Goal: Information Seeking & Learning: Check status

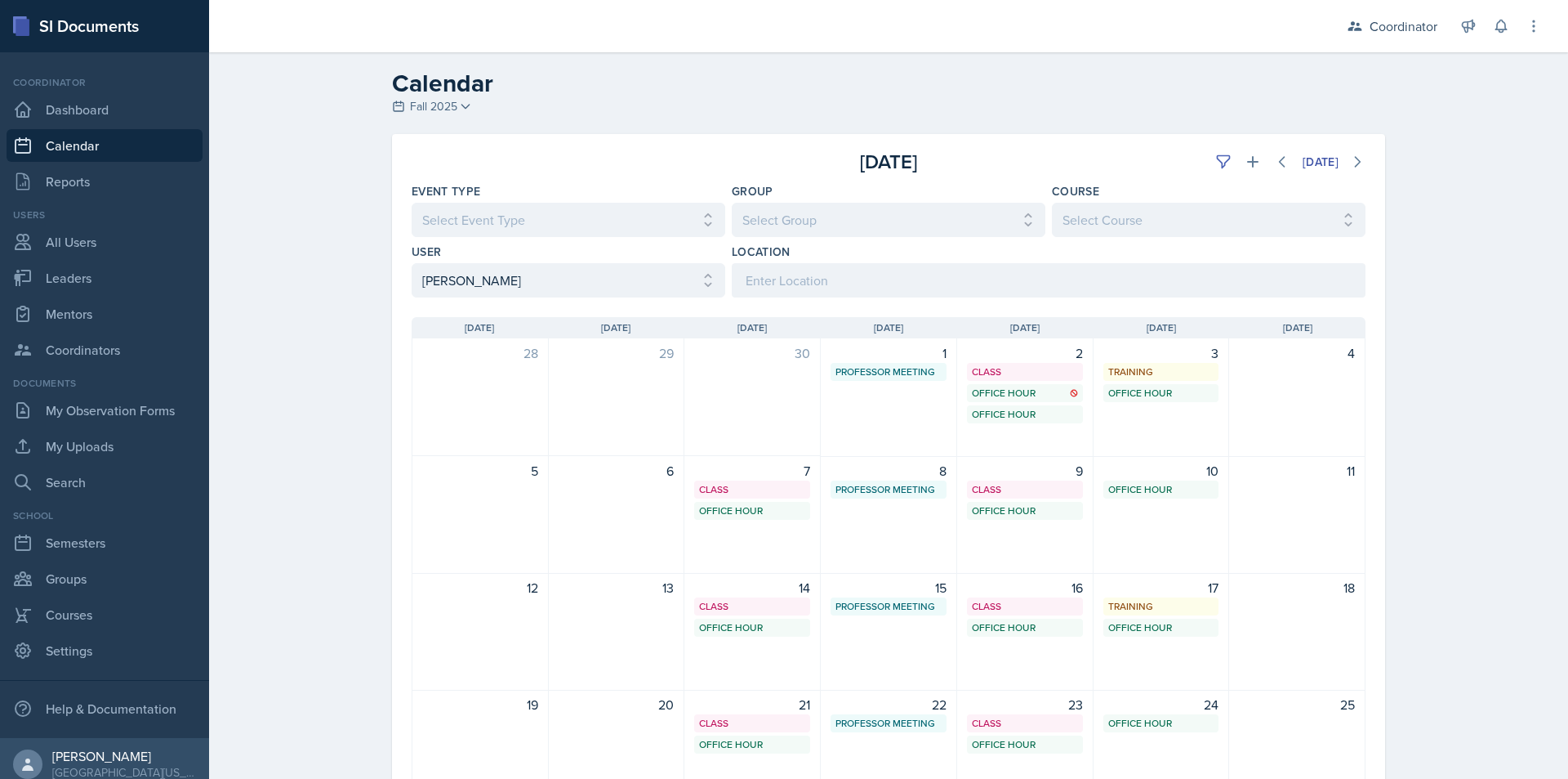
select select "a17f9fd9-9411-4780-ab9d-ff5450b3e753"
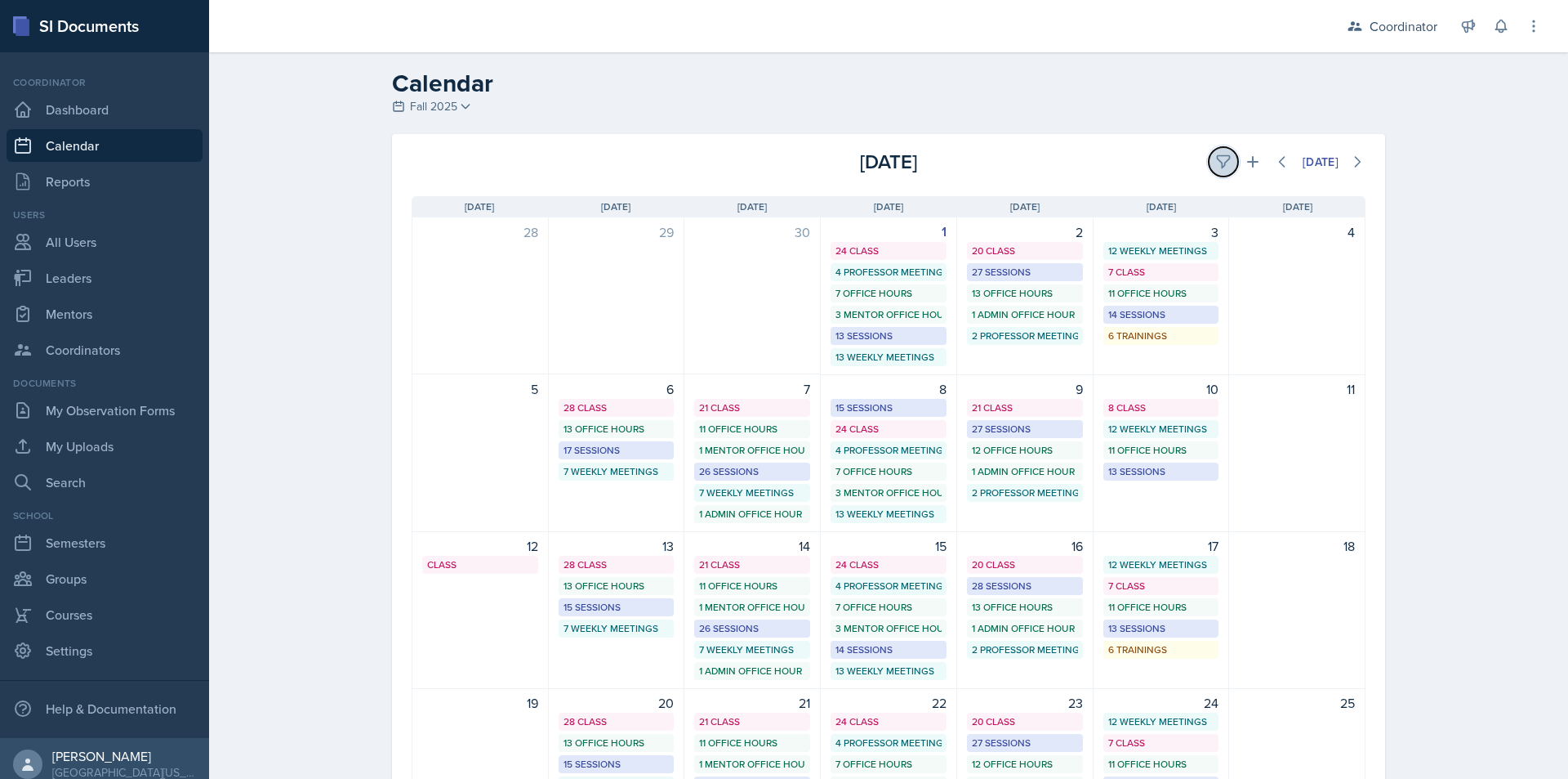
click at [1216, 163] on icon at bounding box center [1224, 162] width 16 height 16
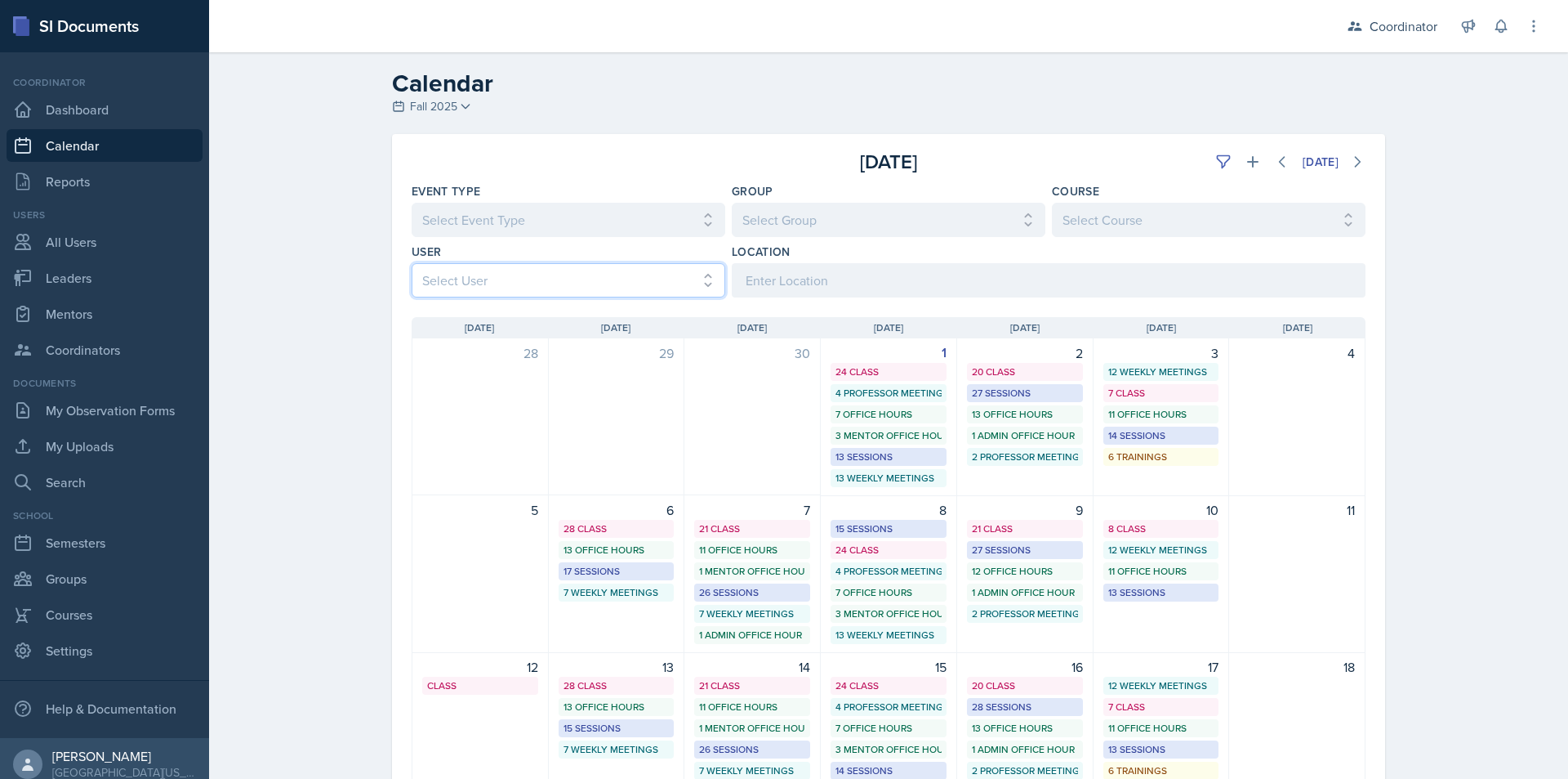
click at [462, 288] on select "Select User All [PERSON_NAME] [PERSON_NAME] [PERSON_NAME] [PERSON_NAME] [PERSON…" at bounding box center [568, 280] width 313 height 35
select select "2c96bd30-d78e-4fed-960a-654ec0017981"
click at [412, 263] on select "Select User All [PERSON_NAME] [PERSON_NAME] [PERSON_NAME] [PERSON_NAME] [PERSON…" at bounding box center [568, 280] width 313 height 35
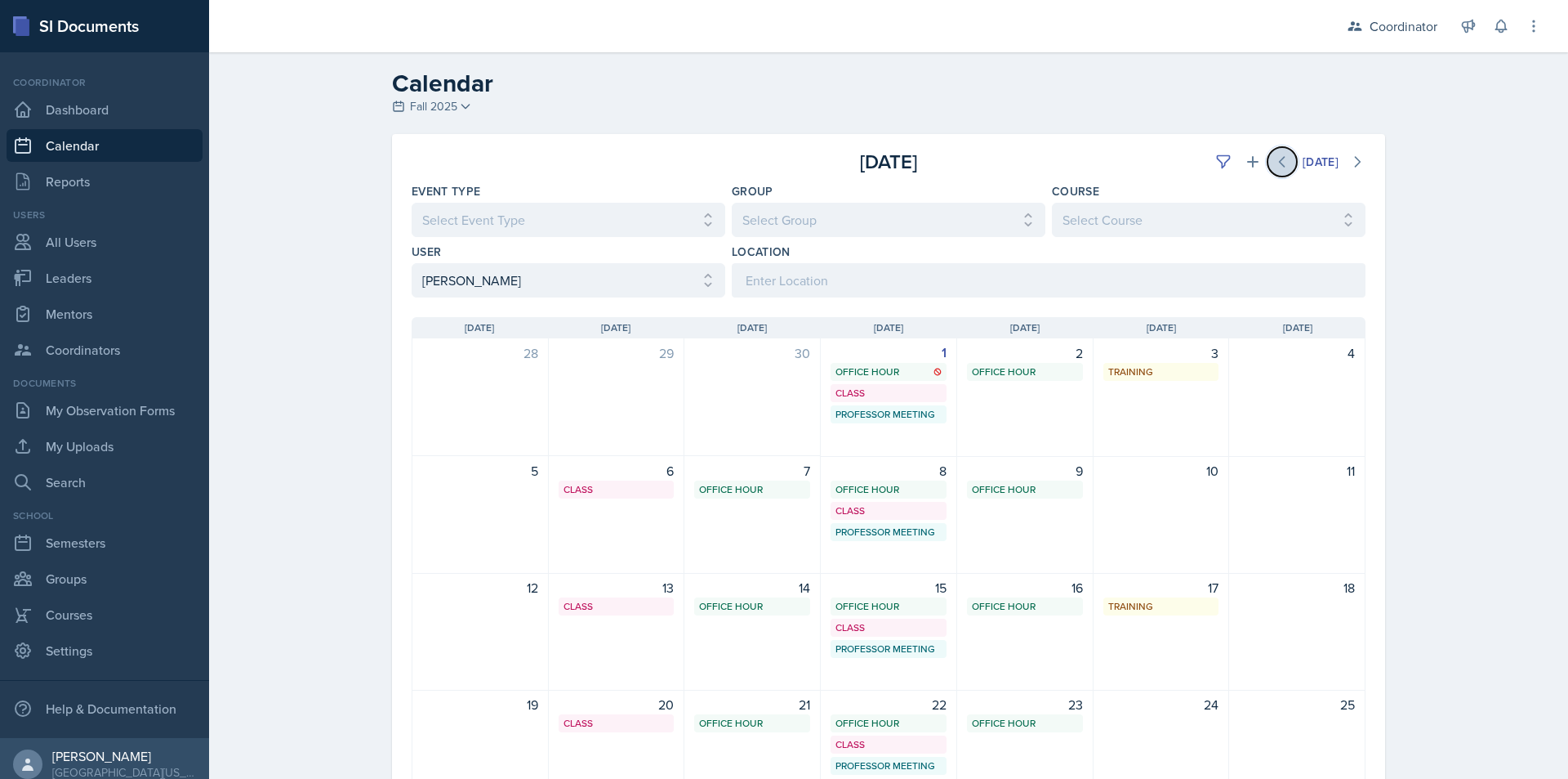
click at [1275, 163] on icon at bounding box center [1282, 162] width 16 height 16
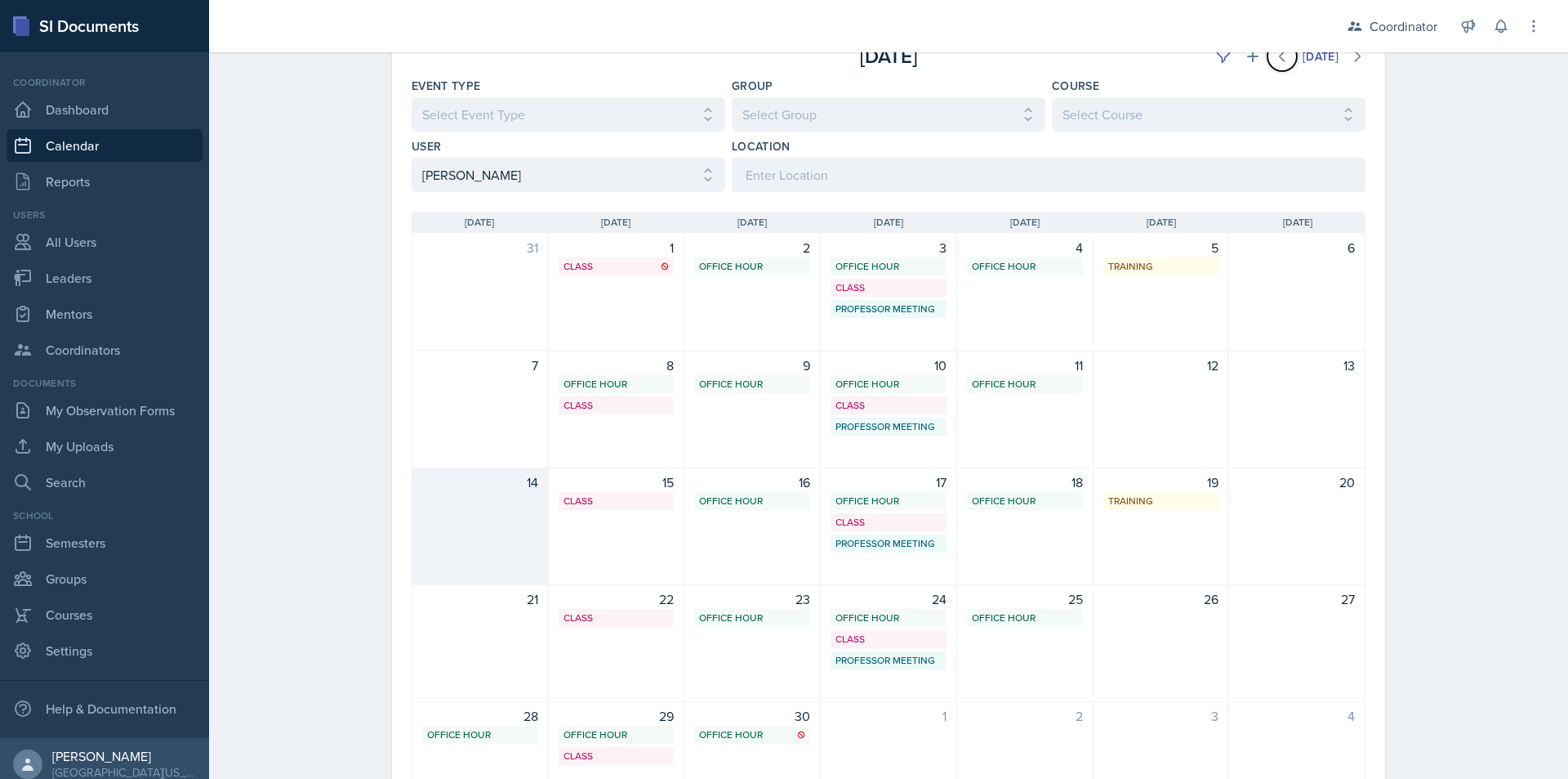
scroll to position [204, 0]
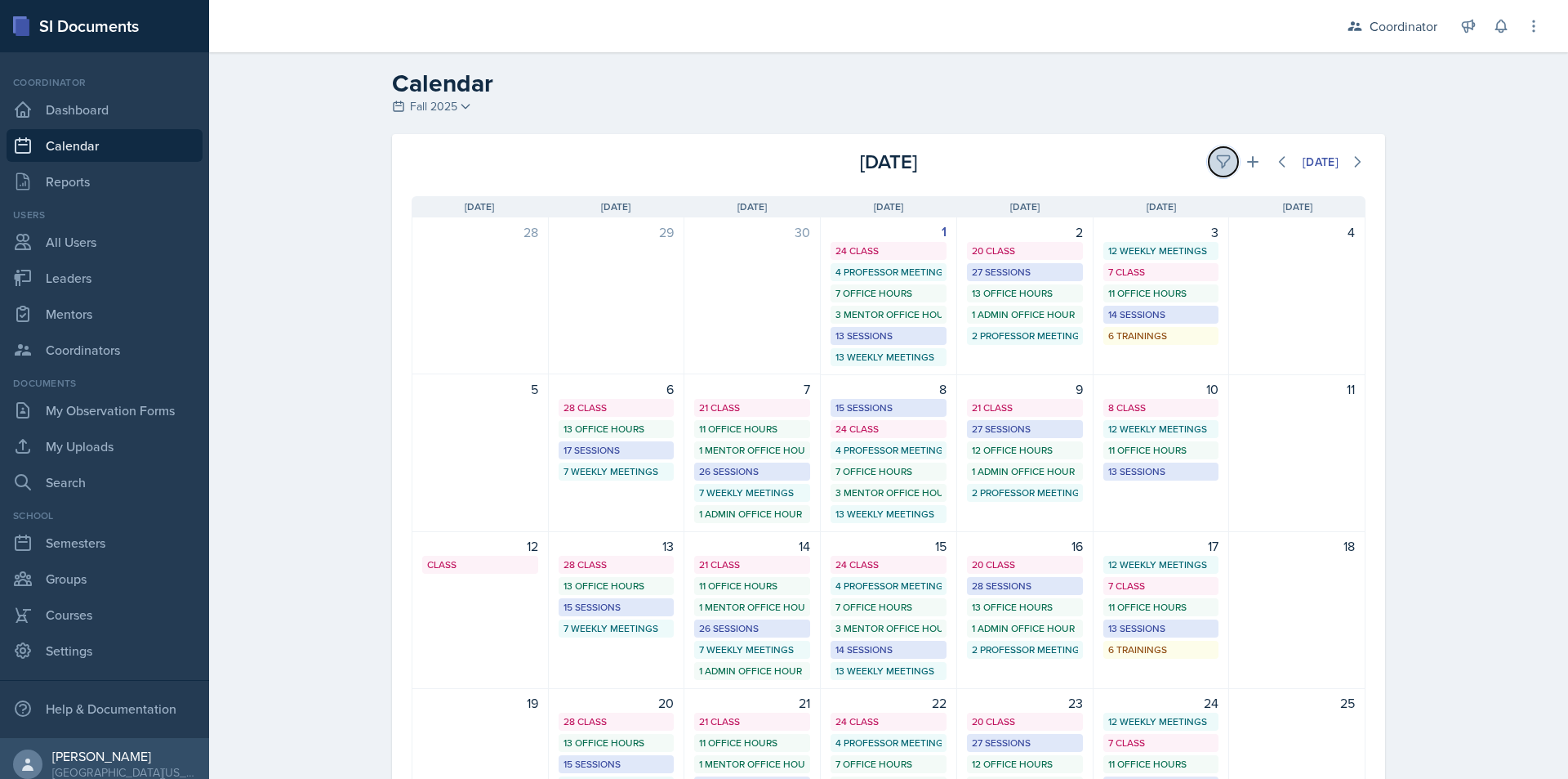
click at [1208, 158] on button at bounding box center [1223, 162] width 29 height 29
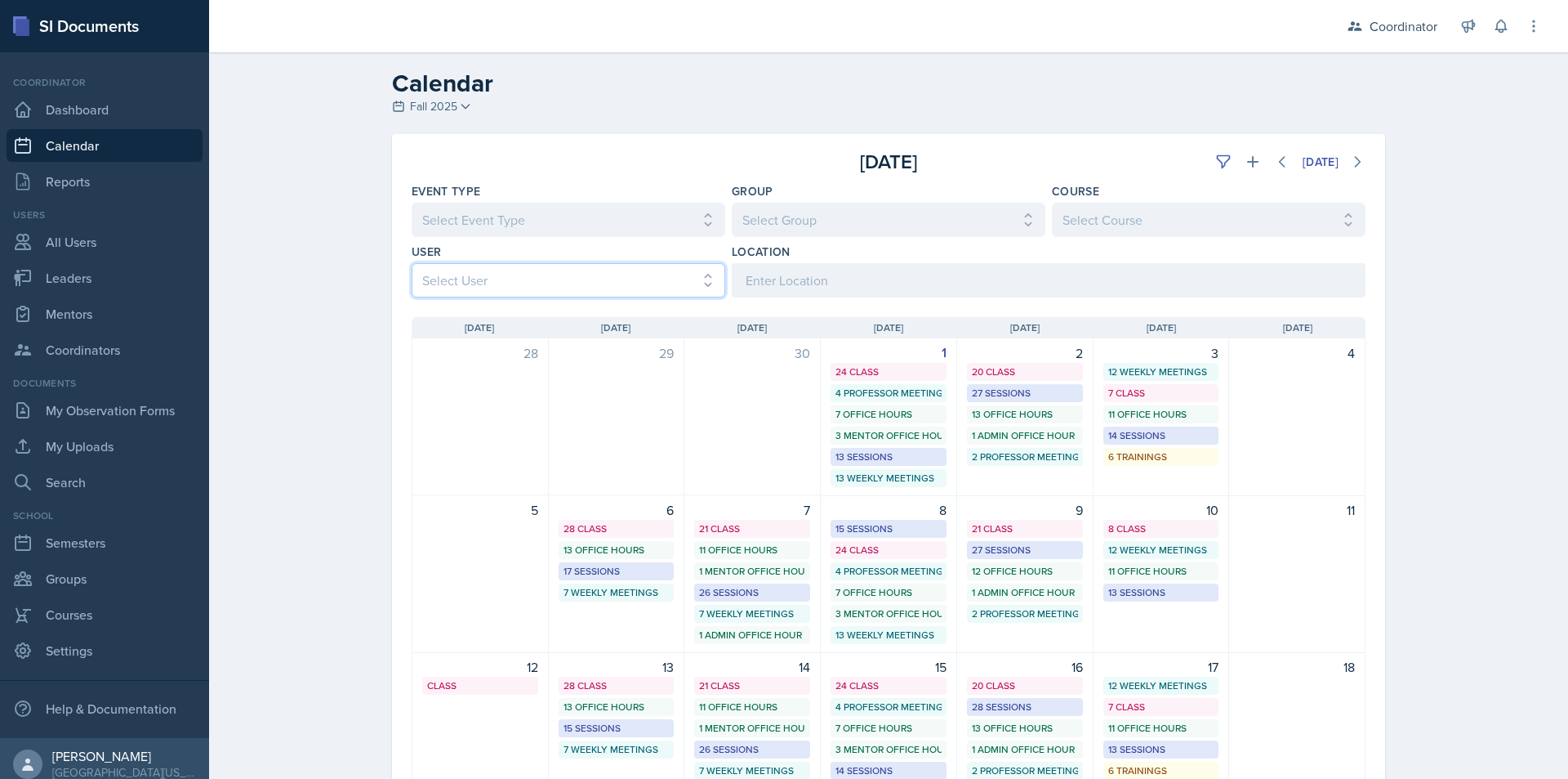
click at [486, 281] on select "Select User All [PERSON_NAME] [PERSON_NAME] [PERSON_NAME] [PERSON_NAME] [PERSON…" at bounding box center [568, 280] width 313 height 35
select select "82ee200e-ac30-4ca1-a6f6-313a71581a72"
click at [412, 263] on select "Select User All [PERSON_NAME] [PERSON_NAME] [PERSON_NAME] [PERSON_NAME] [PERSON…" at bounding box center [568, 280] width 313 height 35
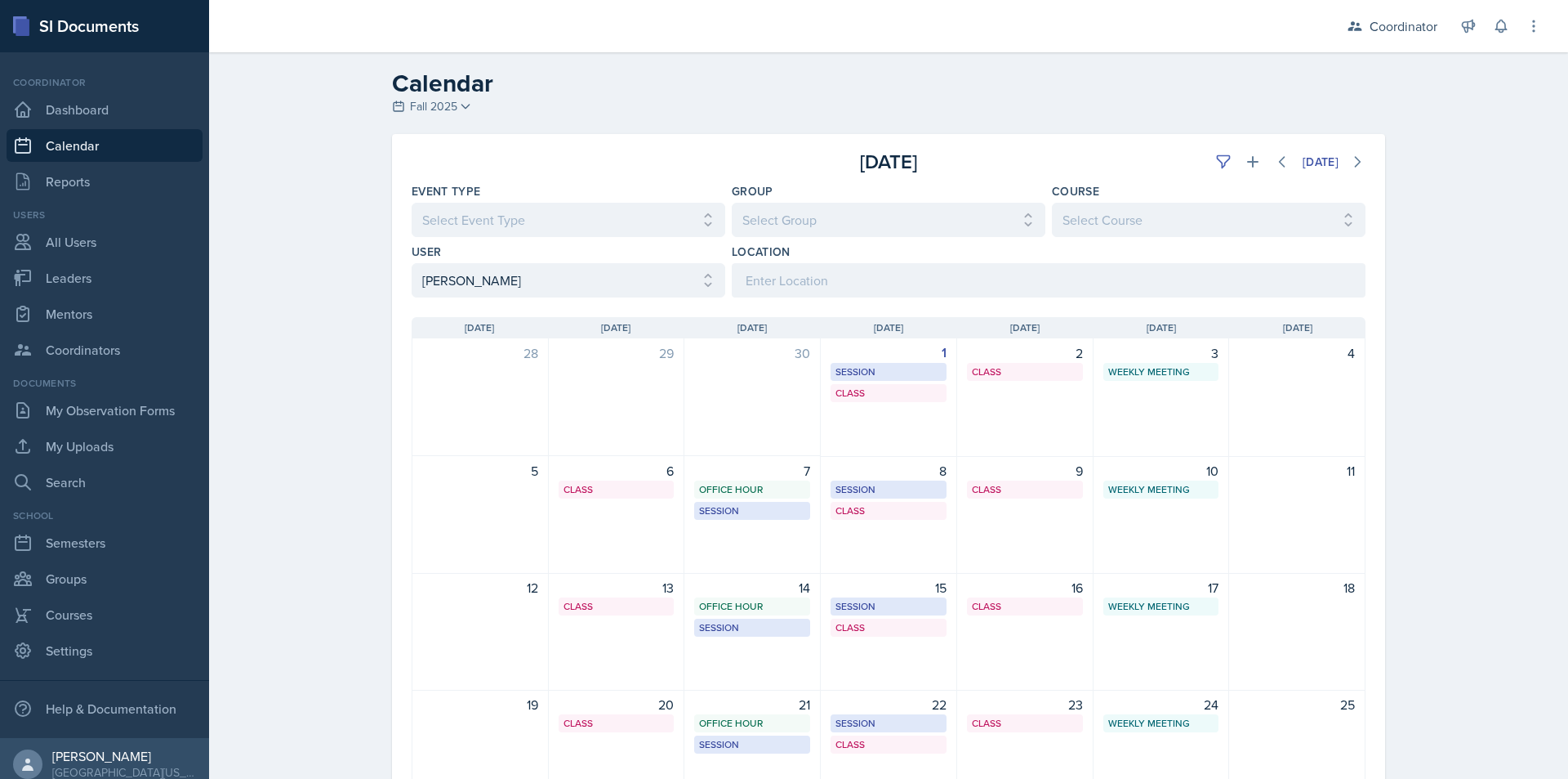
click at [260, 261] on div "Calendar Fall 2025 Fall 2025 Spring 2025 Fall 2024 Spring 2024 Fall 2023 Spring…" at bounding box center [888, 518] width 1359 height 931
click at [598, 274] on select "Select User All [PERSON_NAME] [PERSON_NAME] [PERSON_NAME] [PERSON_NAME] [PERSON…" at bounding box center [568, 280] width 313 height 35
select select
click at [412, 263] on select "Select User All [PERSON_NAME] [PERSON_NAME] [PERSON_NAME] [PERSON_NAME] [PERSON…" at bounding box center [568, 280] width 313 height 35
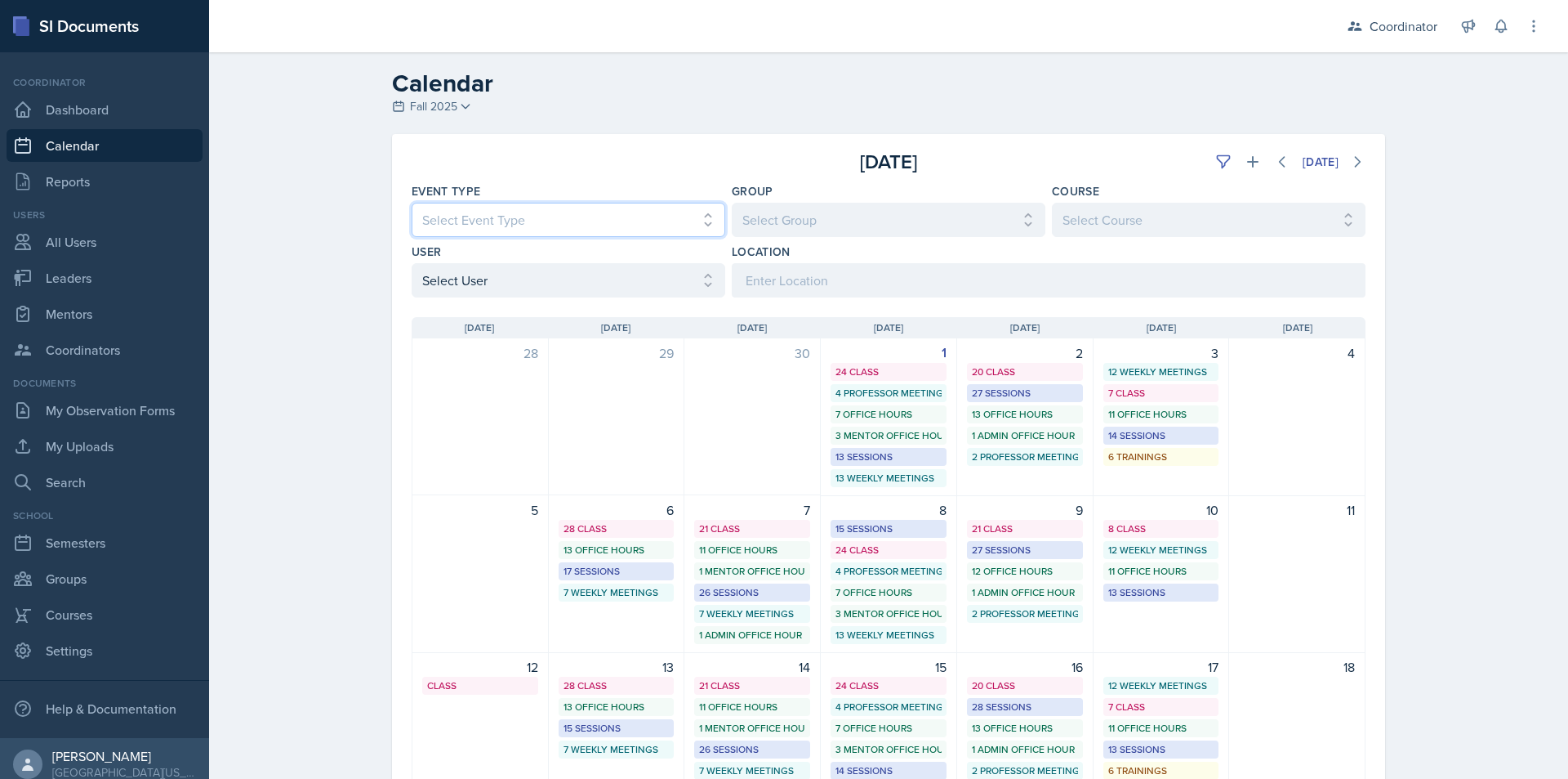
click at [566, 215] on select "Select Event Type All Admin Office Hour Admin Office Hour Cal Workshop Class Cl…" at bounding box center [568, 219] width 313 height 35
select select "30b582fb-8ac9-49fb-a214-1fb047ccc295"
click at [412, 203] on select "Select Event Type All Admin Office Hour Admin Office Hour Cal Workshop Class Cl…" at bounding box center [568, 219] width 313 height 35
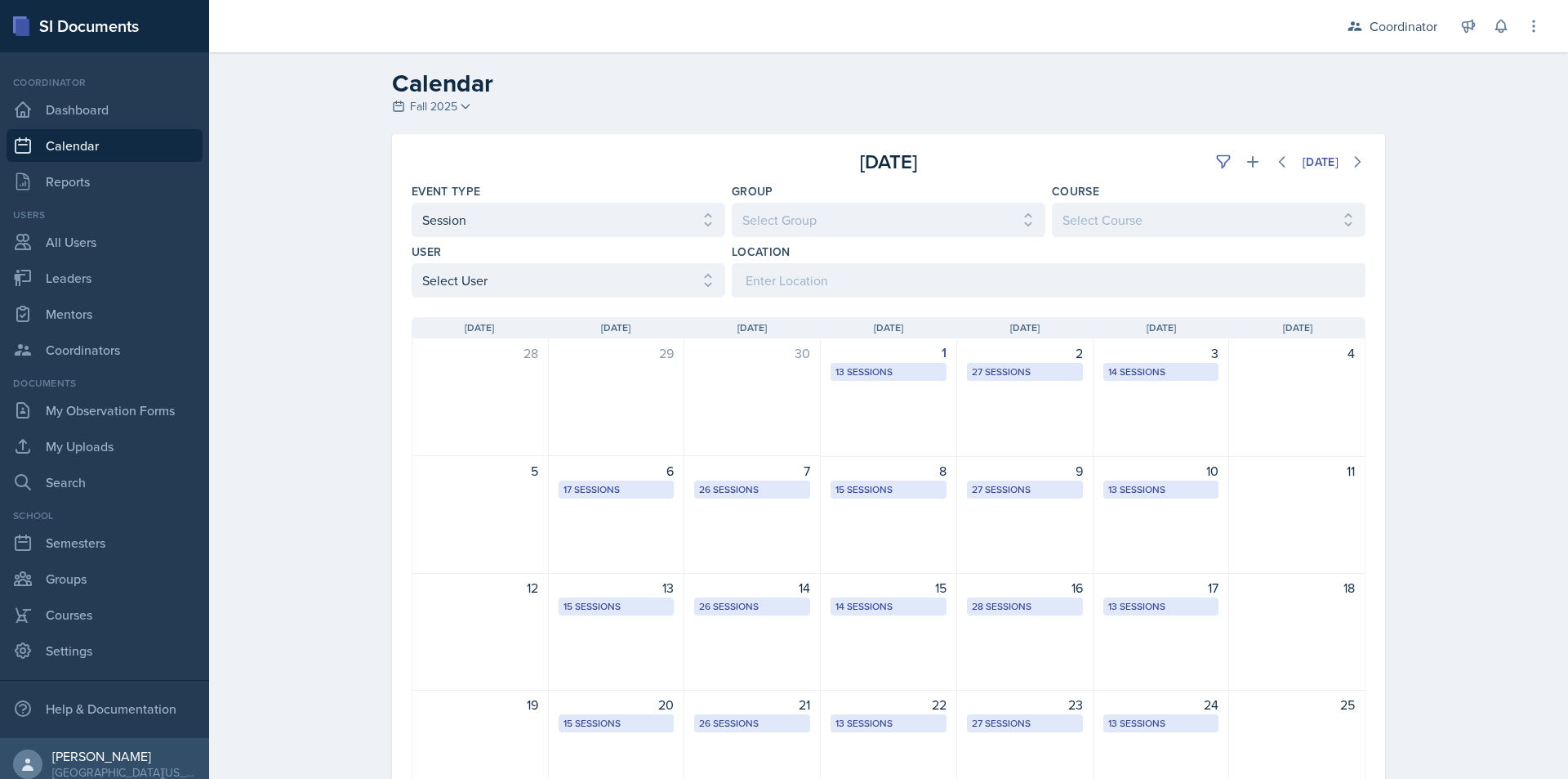
click at [298, 413] on div "Calendar Fall 2025 Fall 2025 Spring 2025 Fall 2024 Spring 2024 Fall 2023 Spring…" at bounding box center [888, 518] width 1359 height 931
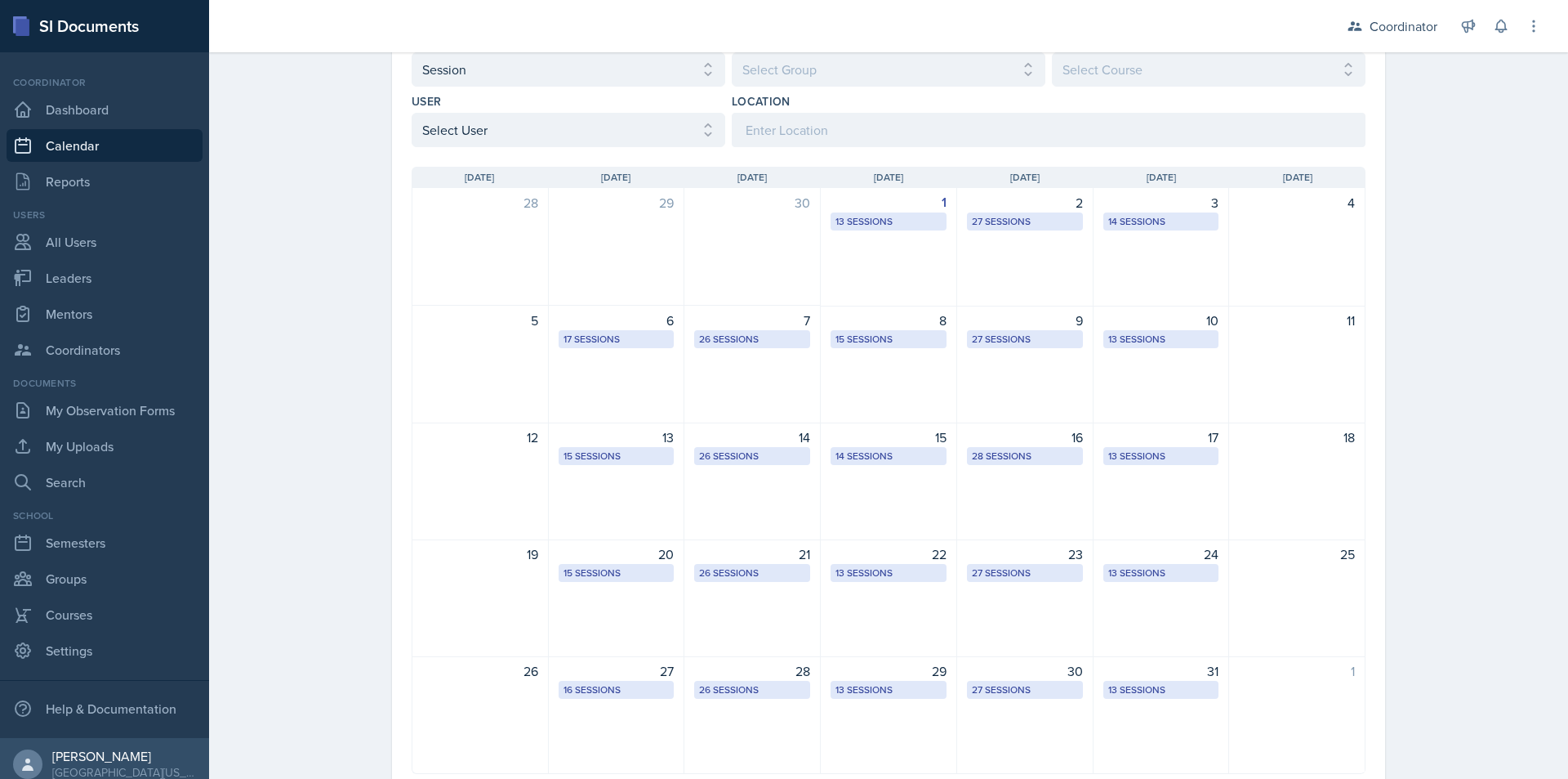
scroll to position [163, 0]
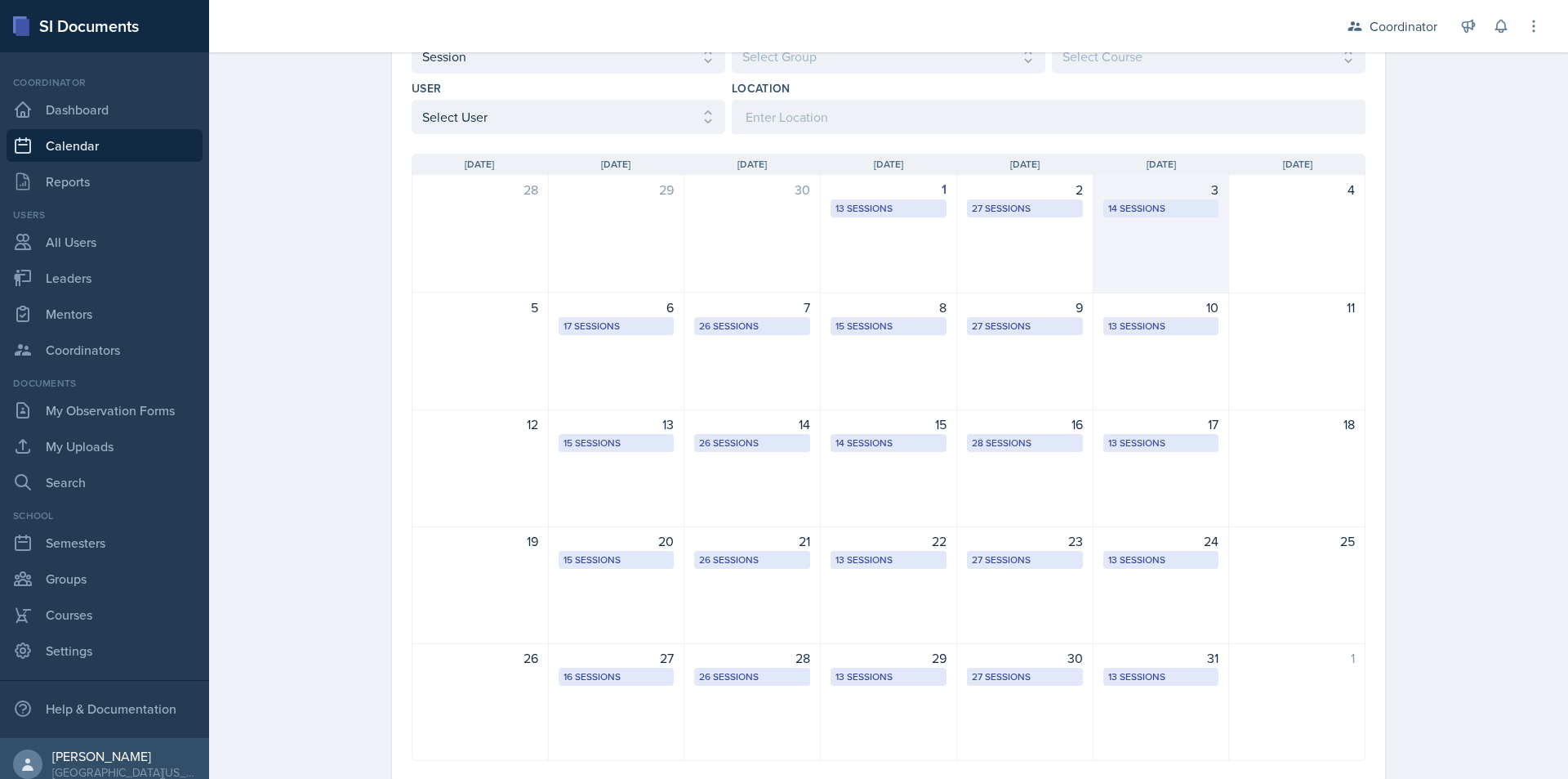
click at [1135, 209] on div "14 Sessions" at bounding box center [1161, 208] width 107 height 15
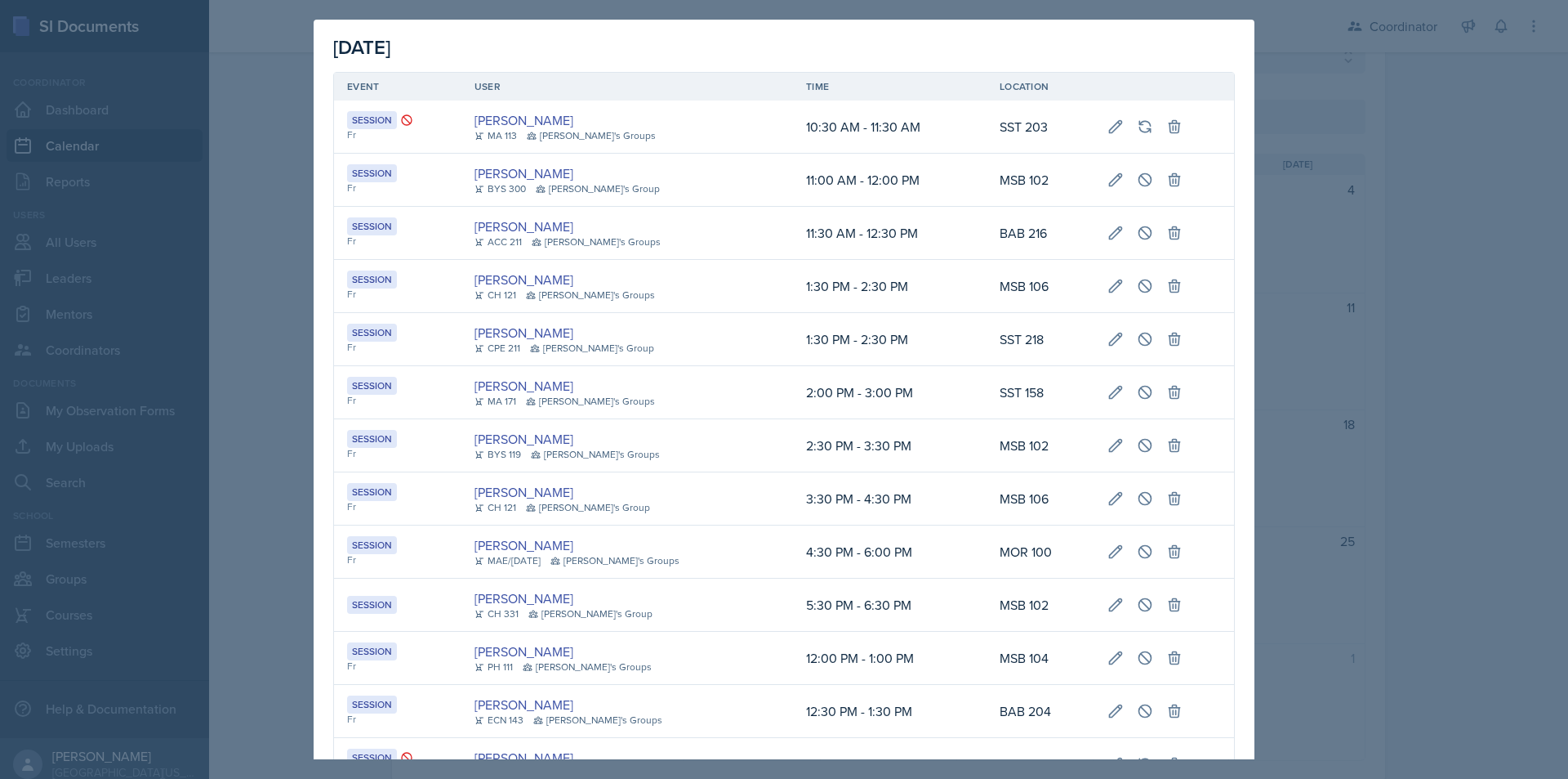
click at [252, 274] on div at bounding box center [784, 389] width 1568 height 779
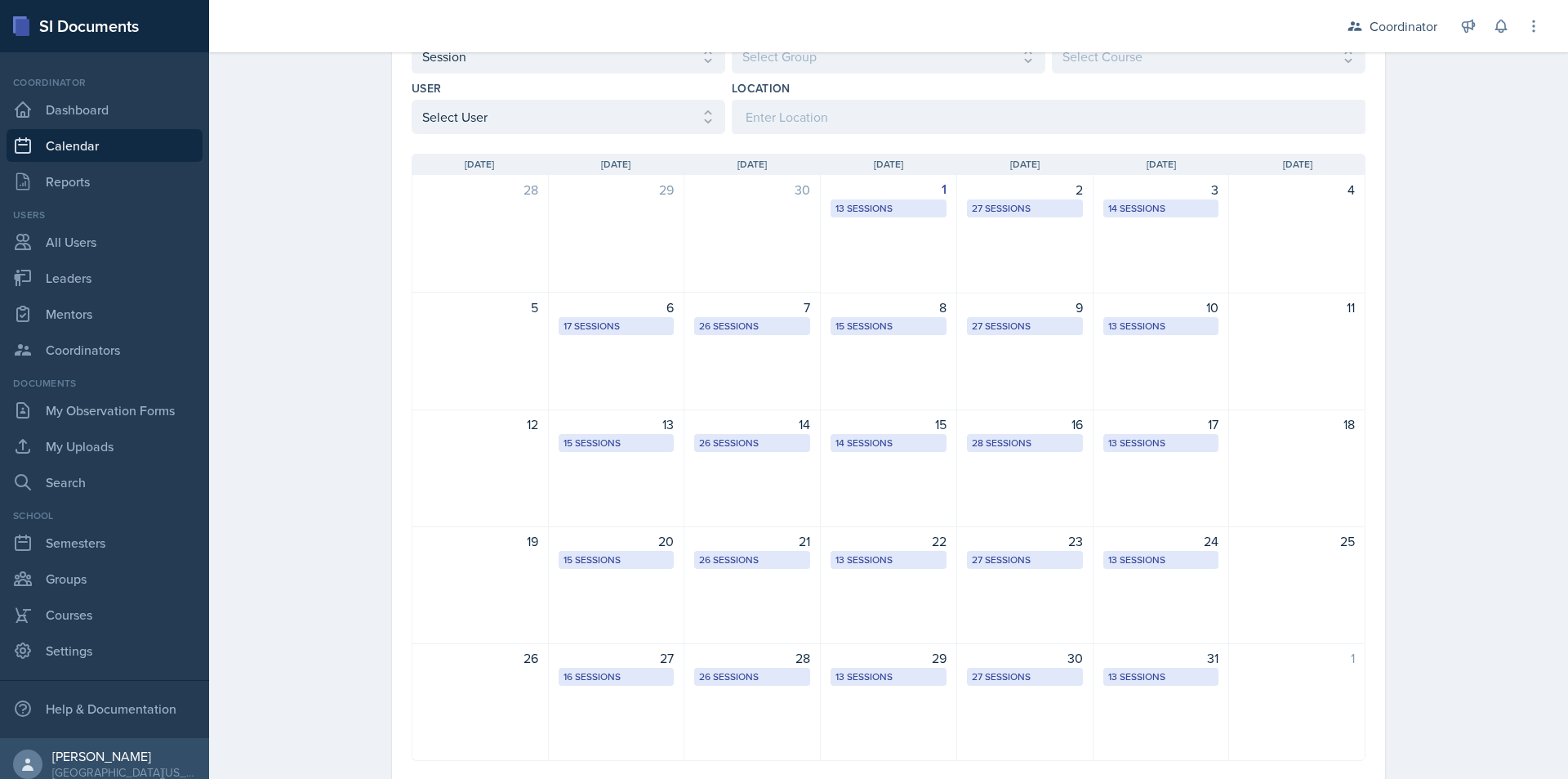
click at [611, 331] on div "17 Sessions" at bounding box center [617, 326] width 107 height 15
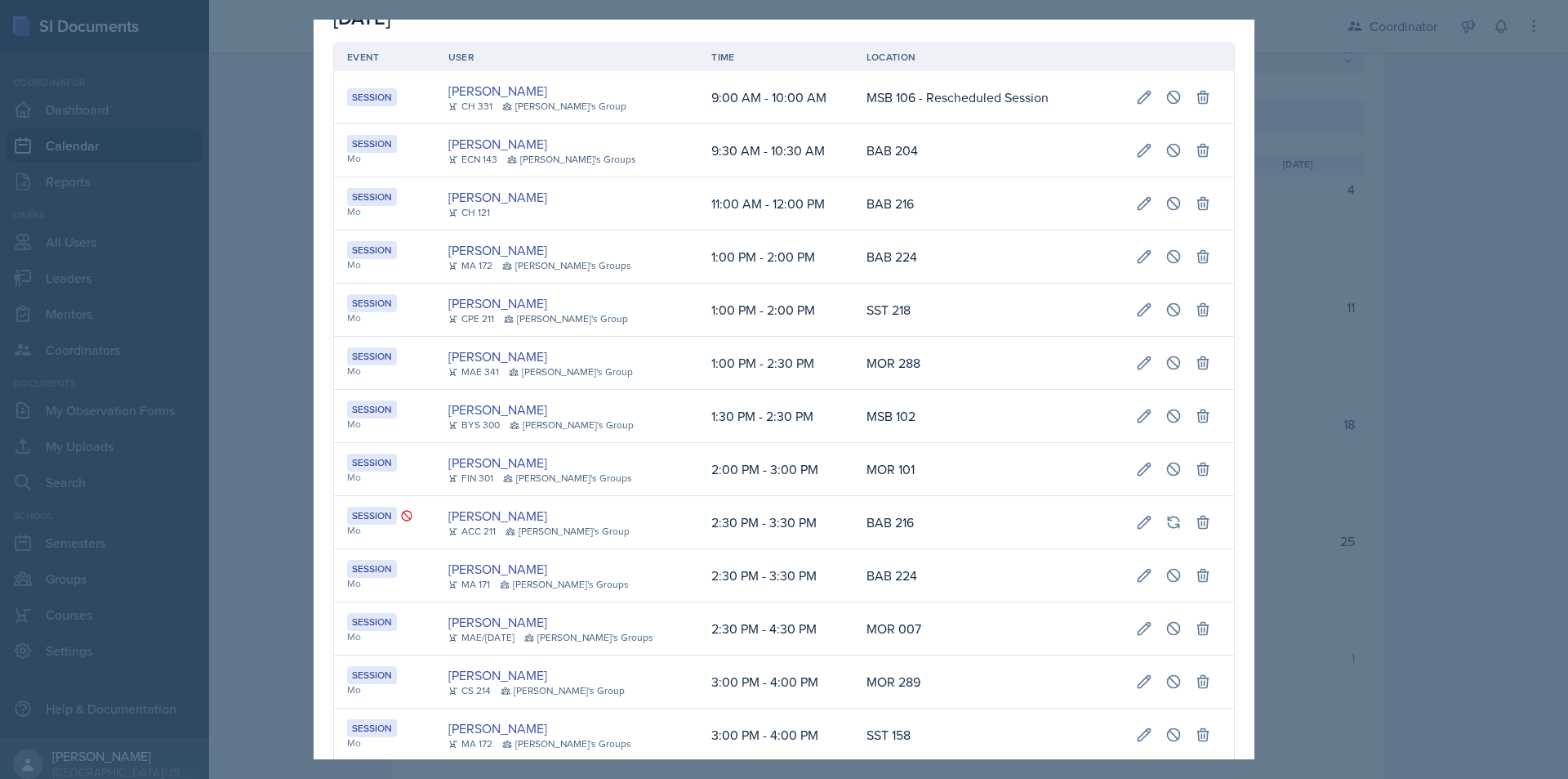
scroll to position [0, 0]
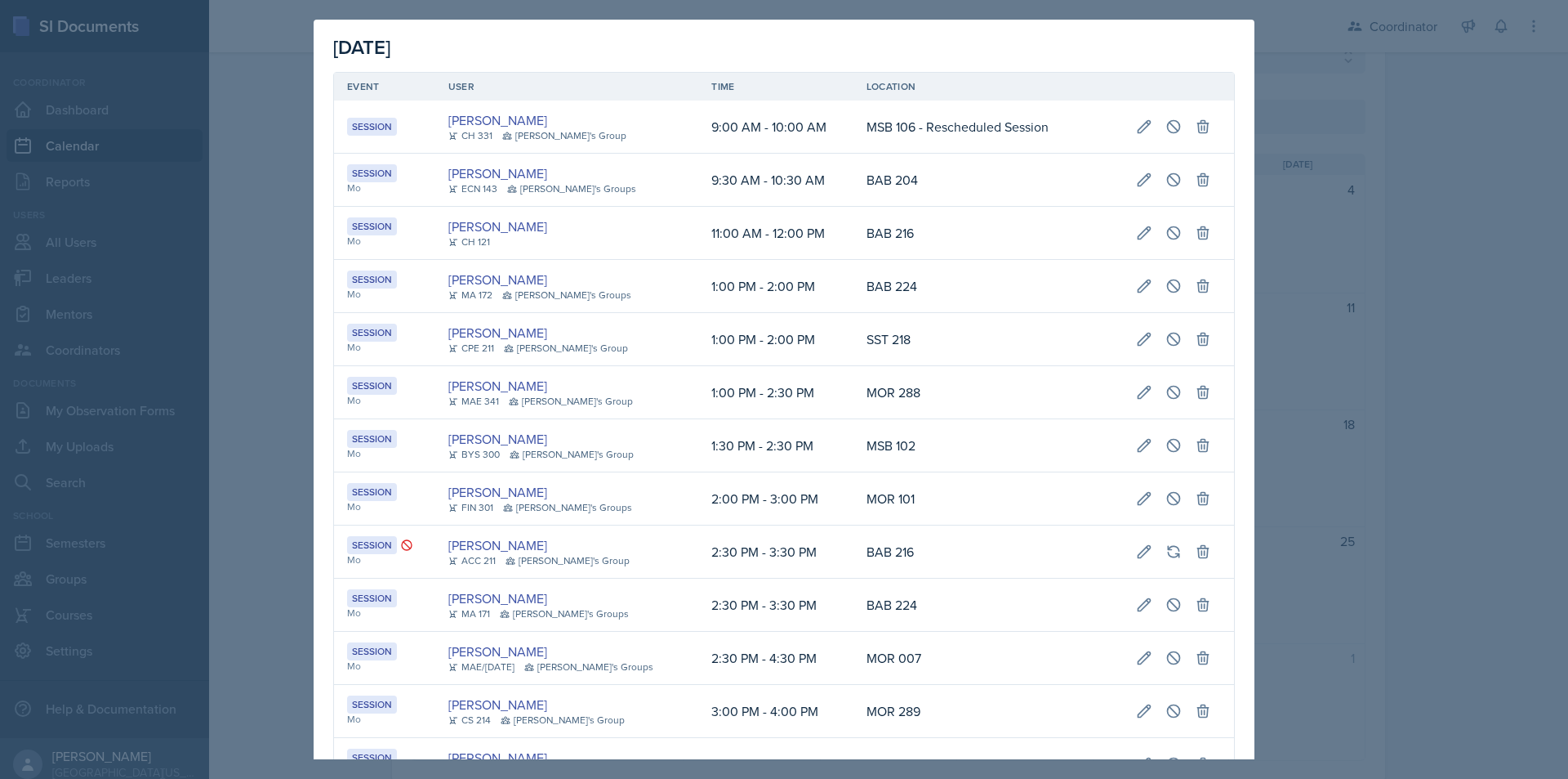
click at [265, 388] on div at bounding box center [784, 389] width 1568 height 779
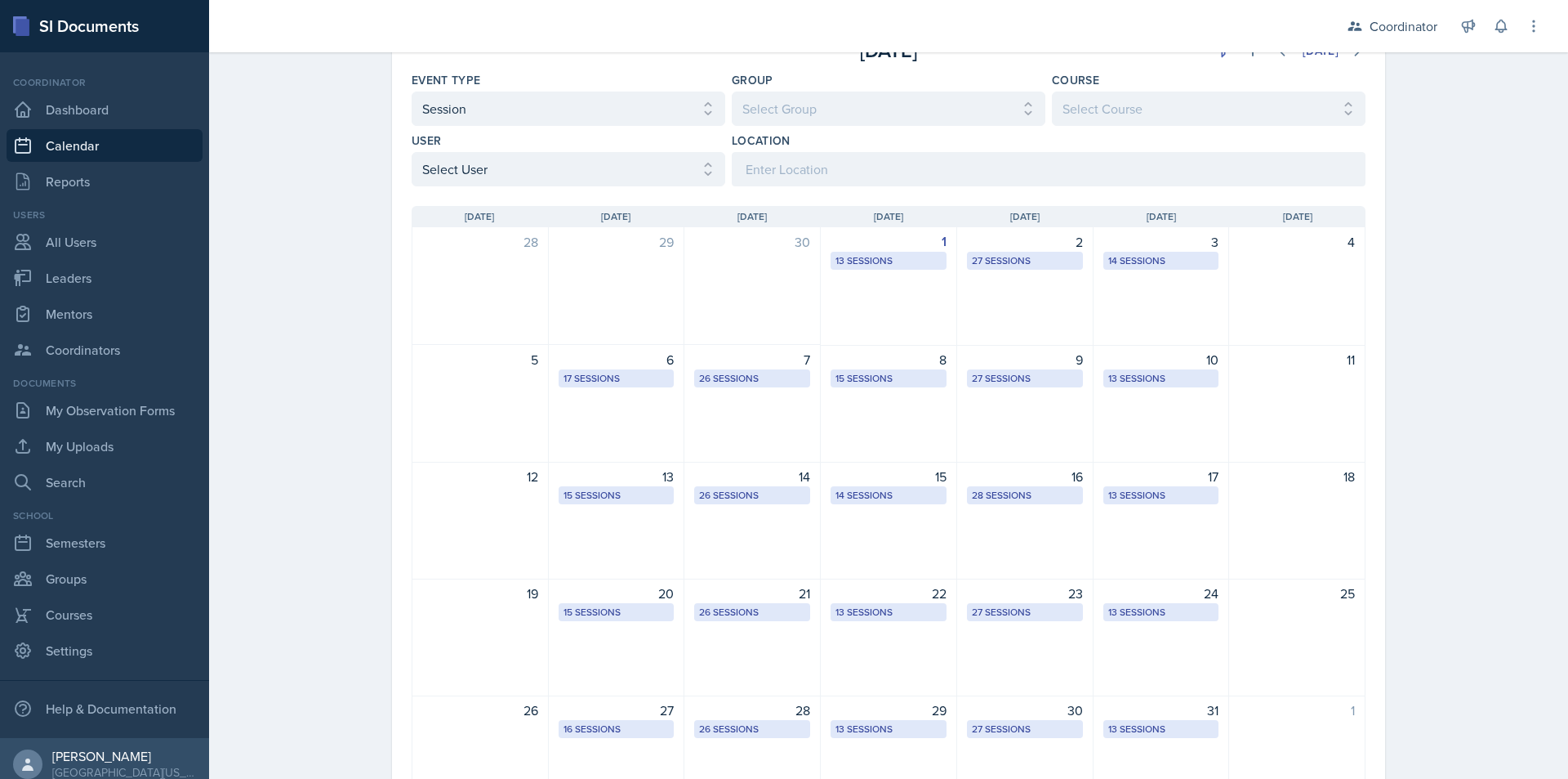
scroll to position [82, 0]
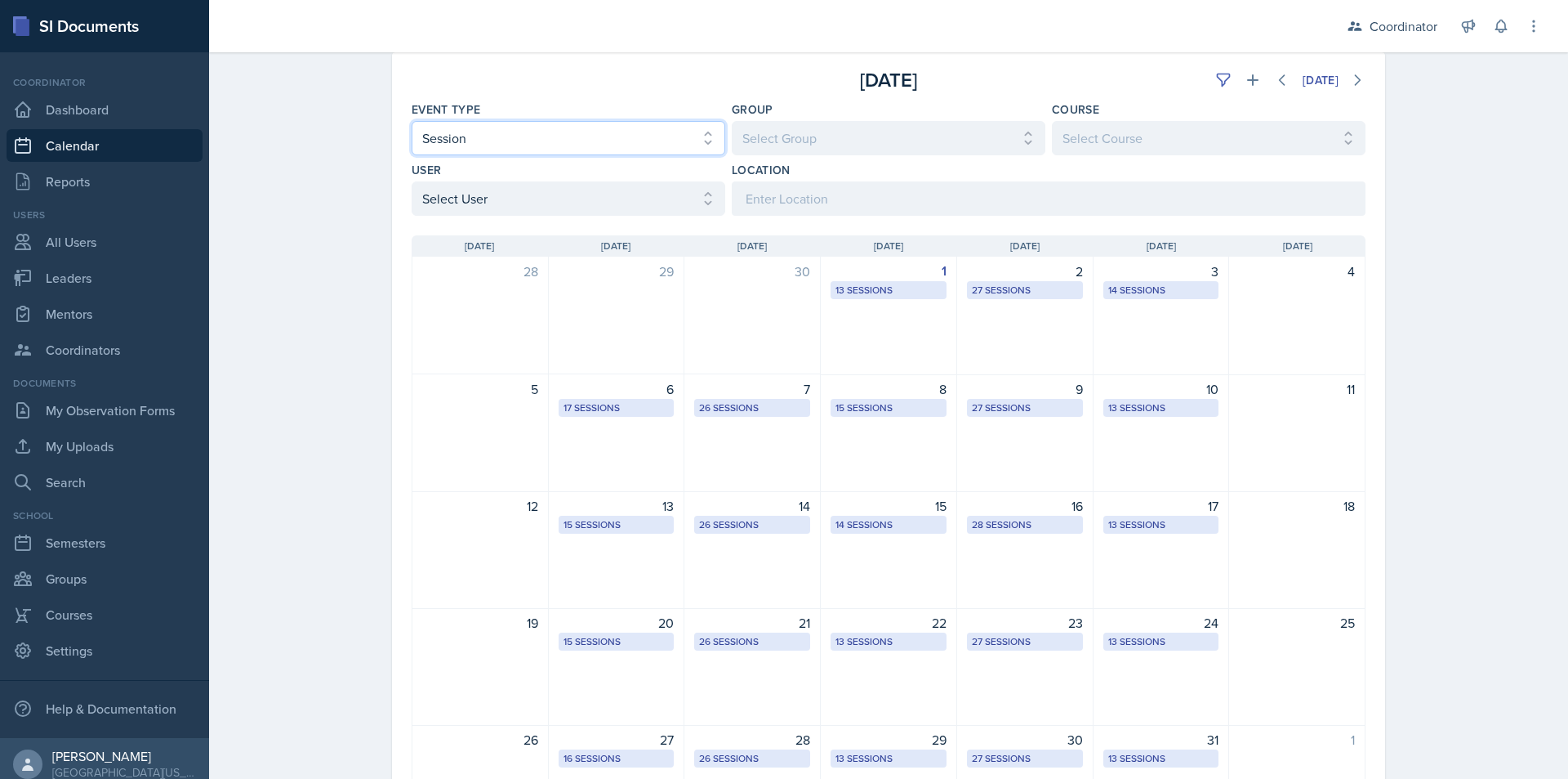
click at [603, 147] on select "Select Event Type All Admin Office Hour Admin Office Hour Cal Workshop Class Cl…" at bounding box center [568, 138] width 313 height 35
click at [603, 143] on select "Select Event Type All Admin Office Hour Admin Office Hour Cal Workshop Class Cl…" at bounding box center [568, 138] width 313 height 35
click at [558, 203] on select "Select User All [PERSON_NAME] [PERSON_NAME] [PERSON_NAME] [PERSON_NAME] [PERSON…" at bounding box center [568, 198] width 313 height 35
click at [412, 181] on select "Select User All [PERSON_NAME] [PERSON_NAME] [PERSON_NAME] [PERSON_NAME] [PERSON…" at bounding box center [568, 198] width 313 height 35
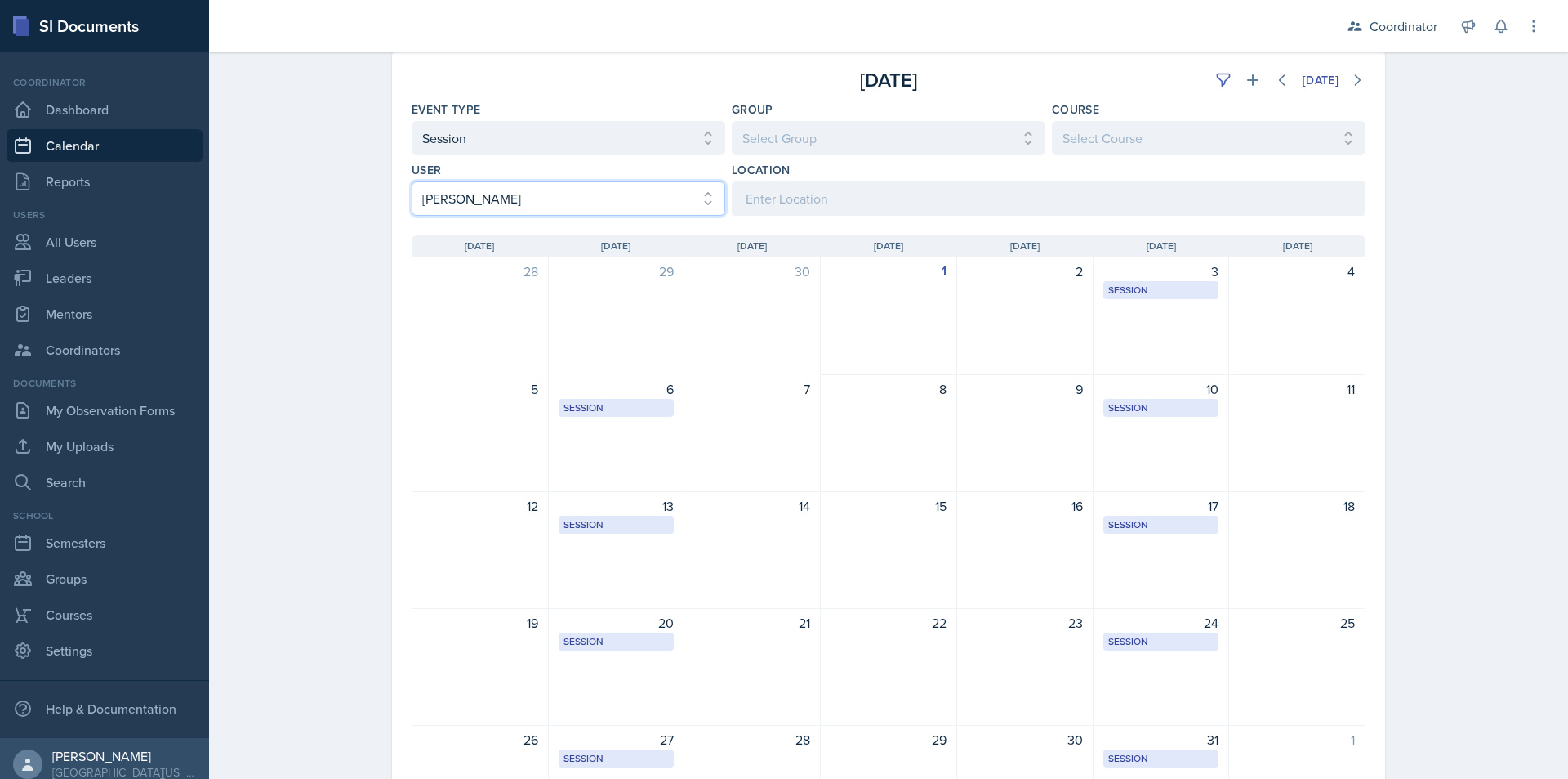
click at [558, 203] on select "Select User All [PERSON_NAME] [PERSON_NAME] [PERSON_NAME] [PERSON_NAME] [PERSON…" at bounding box center [568, 198] width 313 height 35
click at [412, 181] on select "Select User All [PERSON_NAME] [PERSON_NAME] [PERSON_NAME] [PERSON_NAME] [PERSON…" at bounding box center [568, 198] width 313 height 35
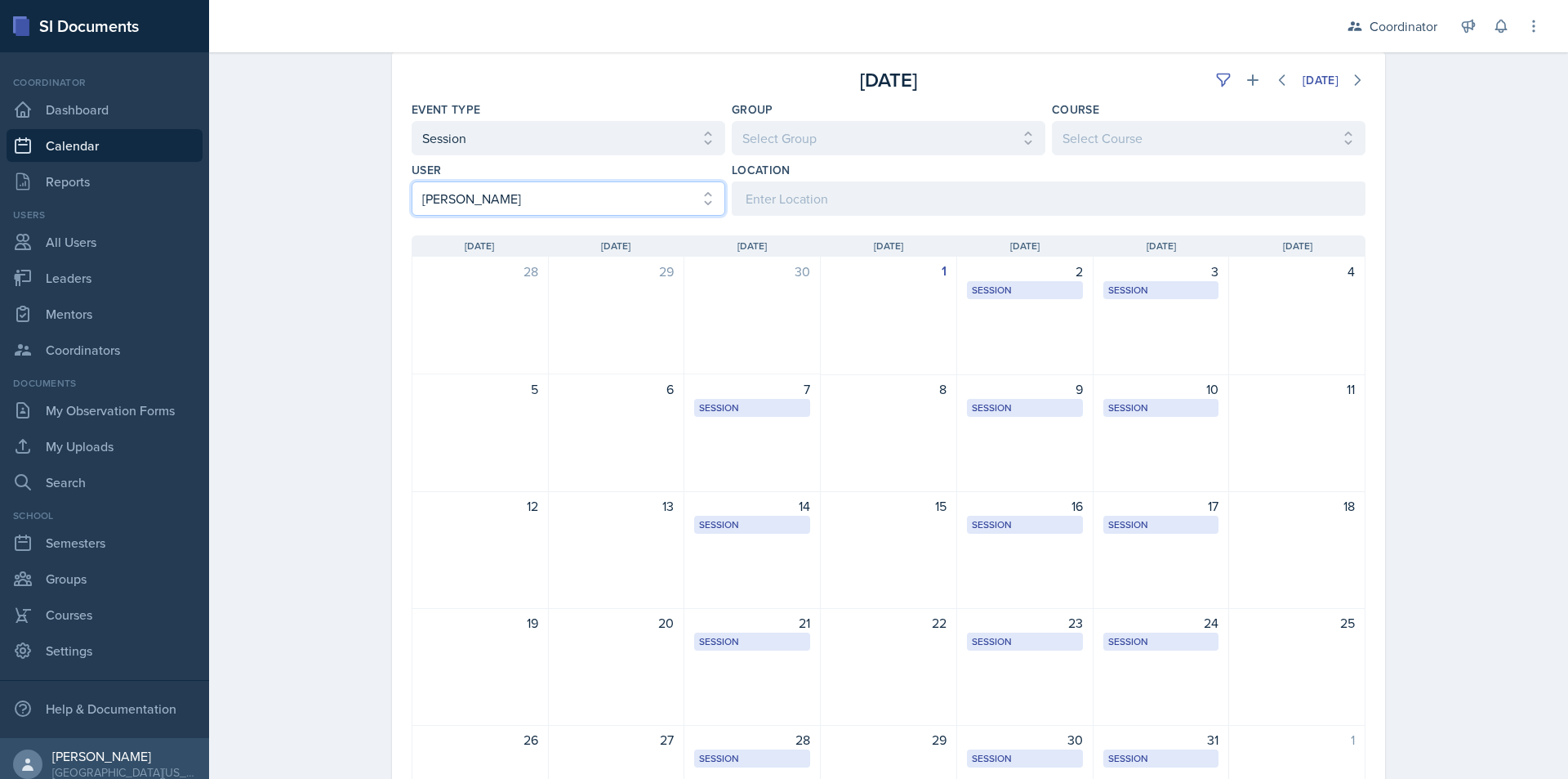
click at [544, 194] on select "Select User All [PERSON_NAME] [PERSON_NAME] [PERSON_NAME] [PERSON_NAME] [PERSON…" at bounding box center [568, 198] width 313 height 35
click at [412, 181] on select "Select User All [PERSON_NAME] [PERSON_NAME] [PERSON_NAME] [PERSON_NAME] [PERSON…" at bounding box center [568, 198] width 313 height 35
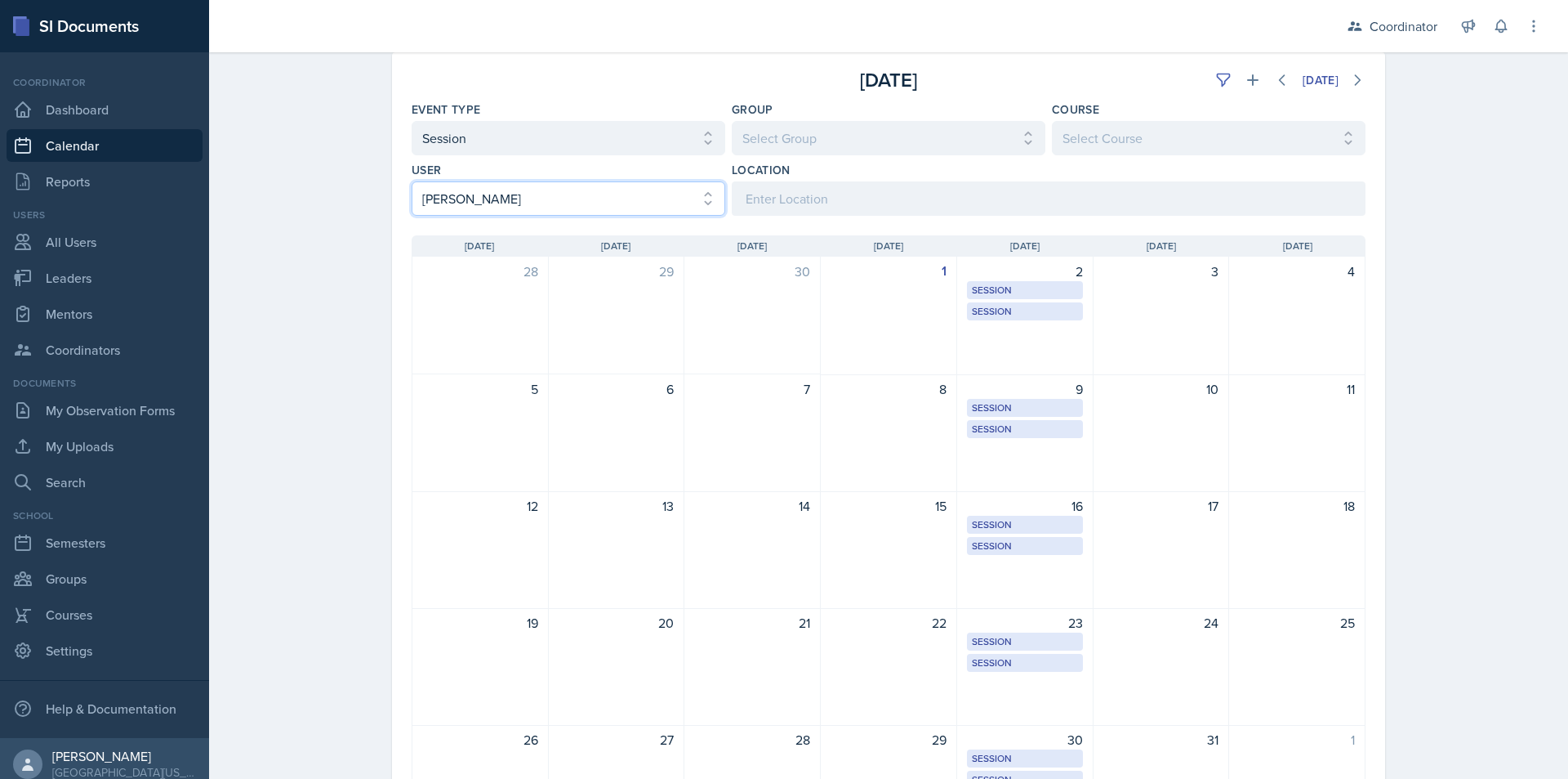
click at [594, 203] on select "Select User All [PERSON_NAME] [PERSON_NAME] [PERSON_NAME] [PERSON_NAME] [PERSON…" at bounding box center [568, 198] width 313 height 35
click at [412, 181] on select "Select User All [PERSON_NAME] [PERSON_NAME] [PERSON_NAME] [PERSON_NAME] [PERSON…" at bounding box center [568, 198] width 313 height 35
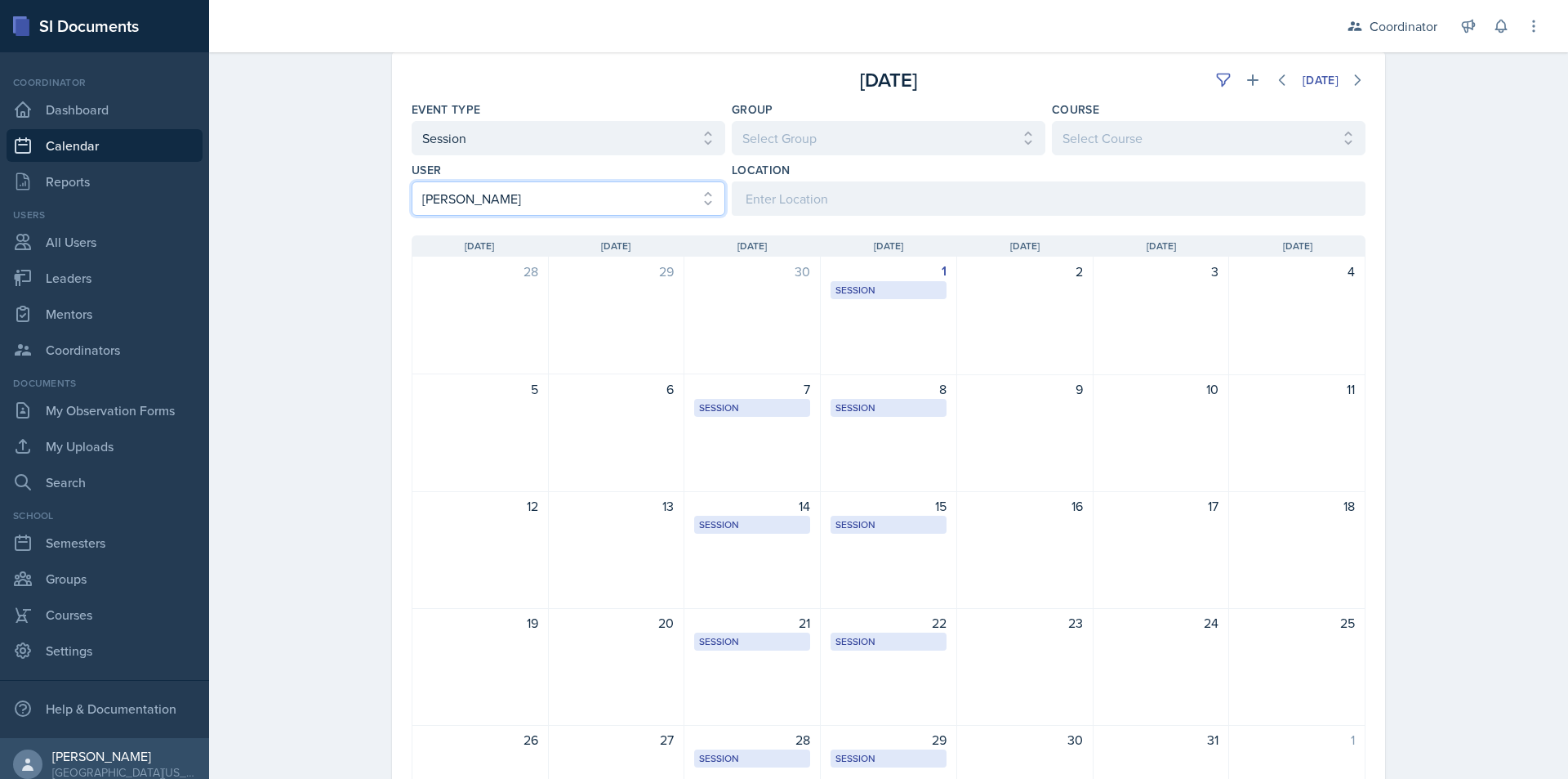
click at [530, 199] on select "Select User All [PERSON_NAME] [PERSON_NAME] [PERSON_NAME] [PERSON_NAME] [PERSON…" at bounding box center [568, 198] width 313 height 35
click at [412, 181] on select "Select User All [PERSON_NAME] [PERSON_NAME] [PERSON_NAME] [PERSON_NAME] [PERSON…" at bounding box center [568, 198] width 313 height 35
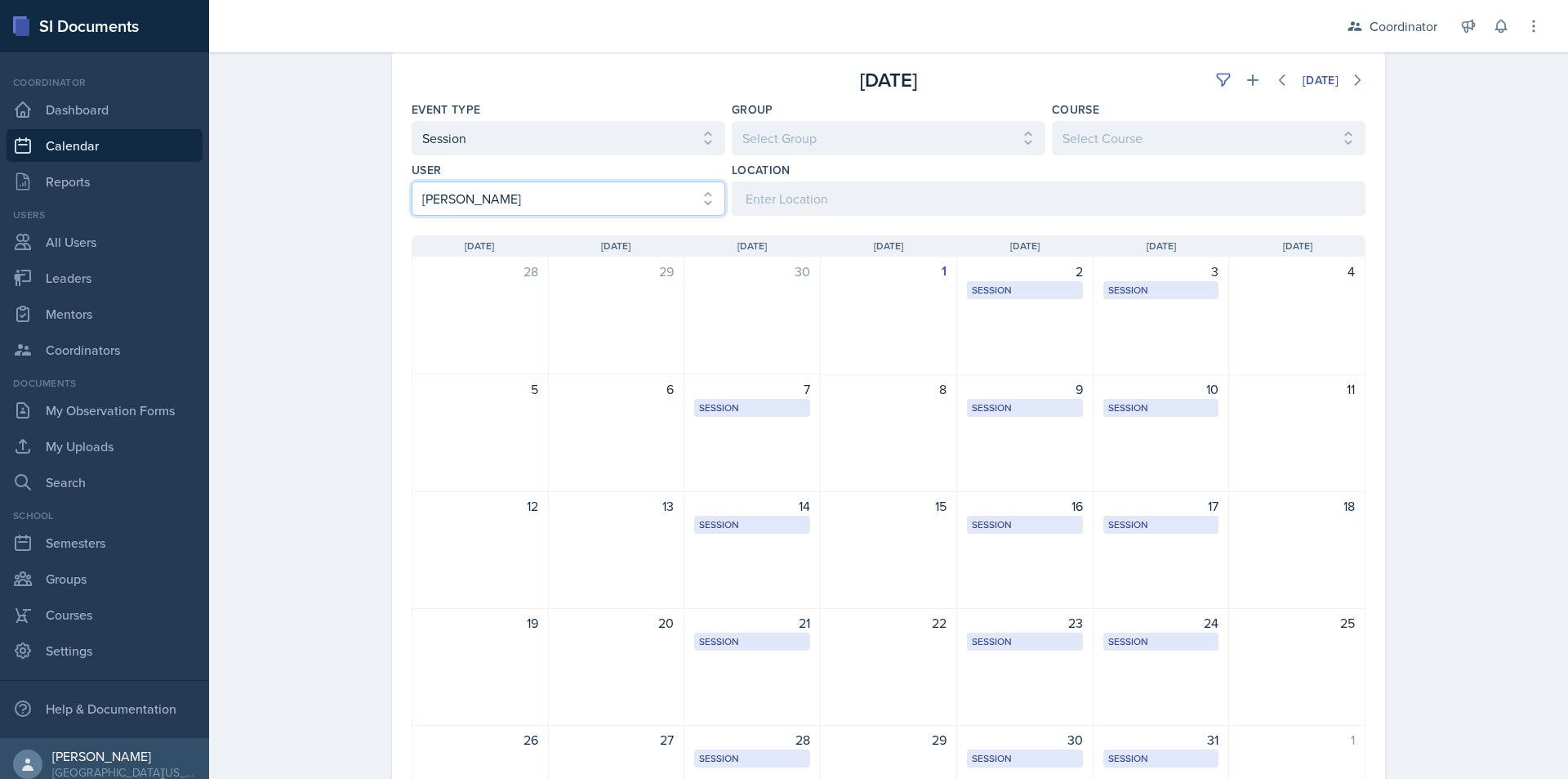
click at [553, 209] on select "Select User All [PERSON_NAME] [PERSON_NAME] [PERSON_NAME] [PERSON_NAME] [PERSON…" at bounding box center [568, 198] width 313 height 35
click at [412, 181] on select "Select User All [PERSON_NAME] [PERSON_NAME] [PERSON_NAME] [PERSON_NAME] [PERSON…" at bounding box center [568, 198] width 313 height 35
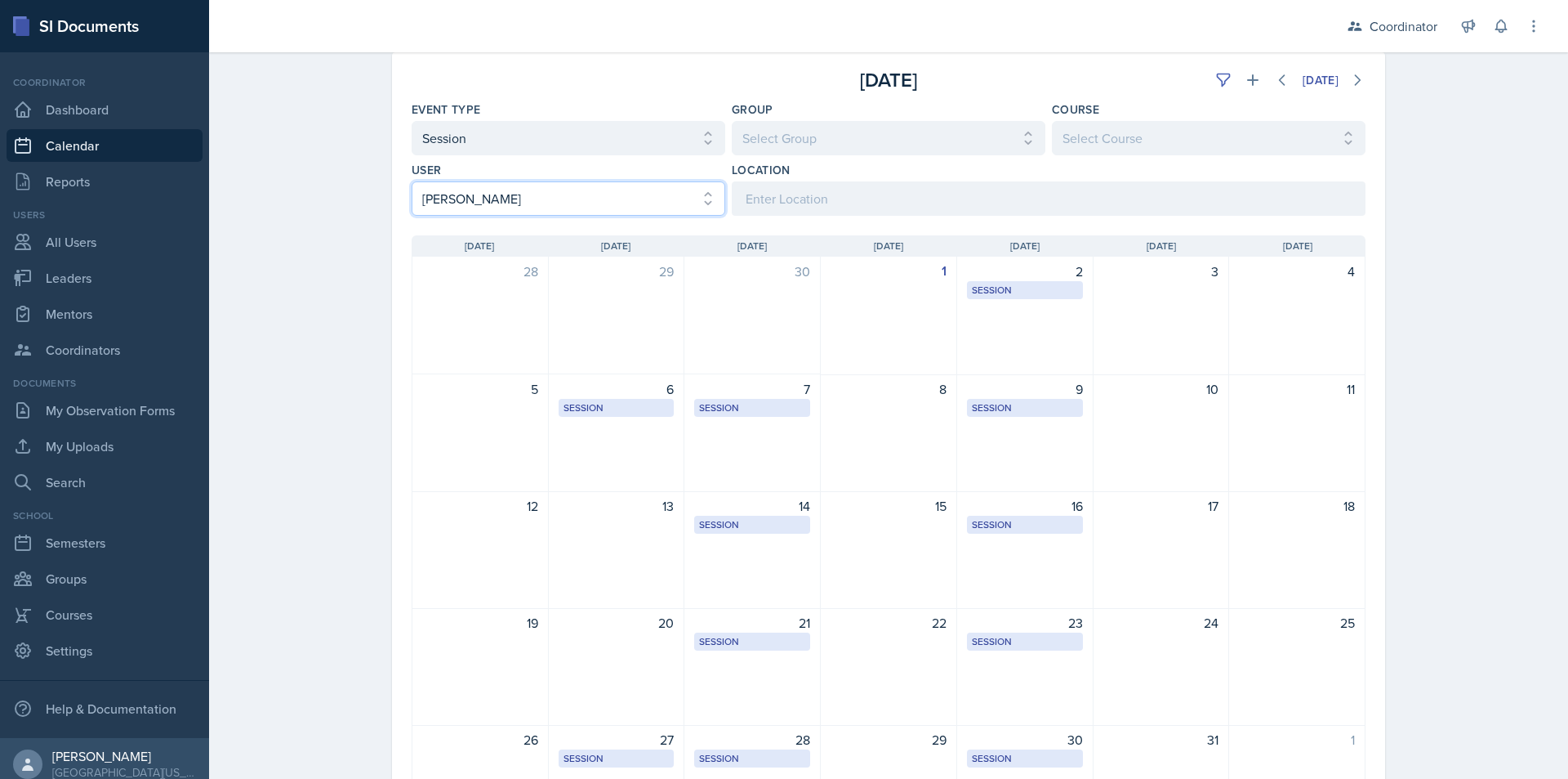
click at [513, 191] on select "Select User All [PERSON_NAME] [PERSON_NAME] [PERSON_NAME] [PERSON_NAME] [PERSON…" at bounding box center [568, 198] width 313 height 35
click at [412, 181] on select "Select User All [PERSON_NAME] [PERSON_NAME] [PERSON_NAME] [PERSON_NAME] [PERSON…" at bounding box center [568, 198] width 313 height 35
click at [525, 199] on select "Select User All [PERSON_NAME] [PERSON_NAME] [PERSON_NAME] [PERSON_NAME] [PERSON…" at bounding box center [568, 198] width 313 height 35
click at [412, 181] on select "Select User All [PERSON_NAME] [PERSON_NAME] [PERSON_NAME] [PERSON_NAME] [PERSON…" at bounding box center [568, 198] width 313 height 35
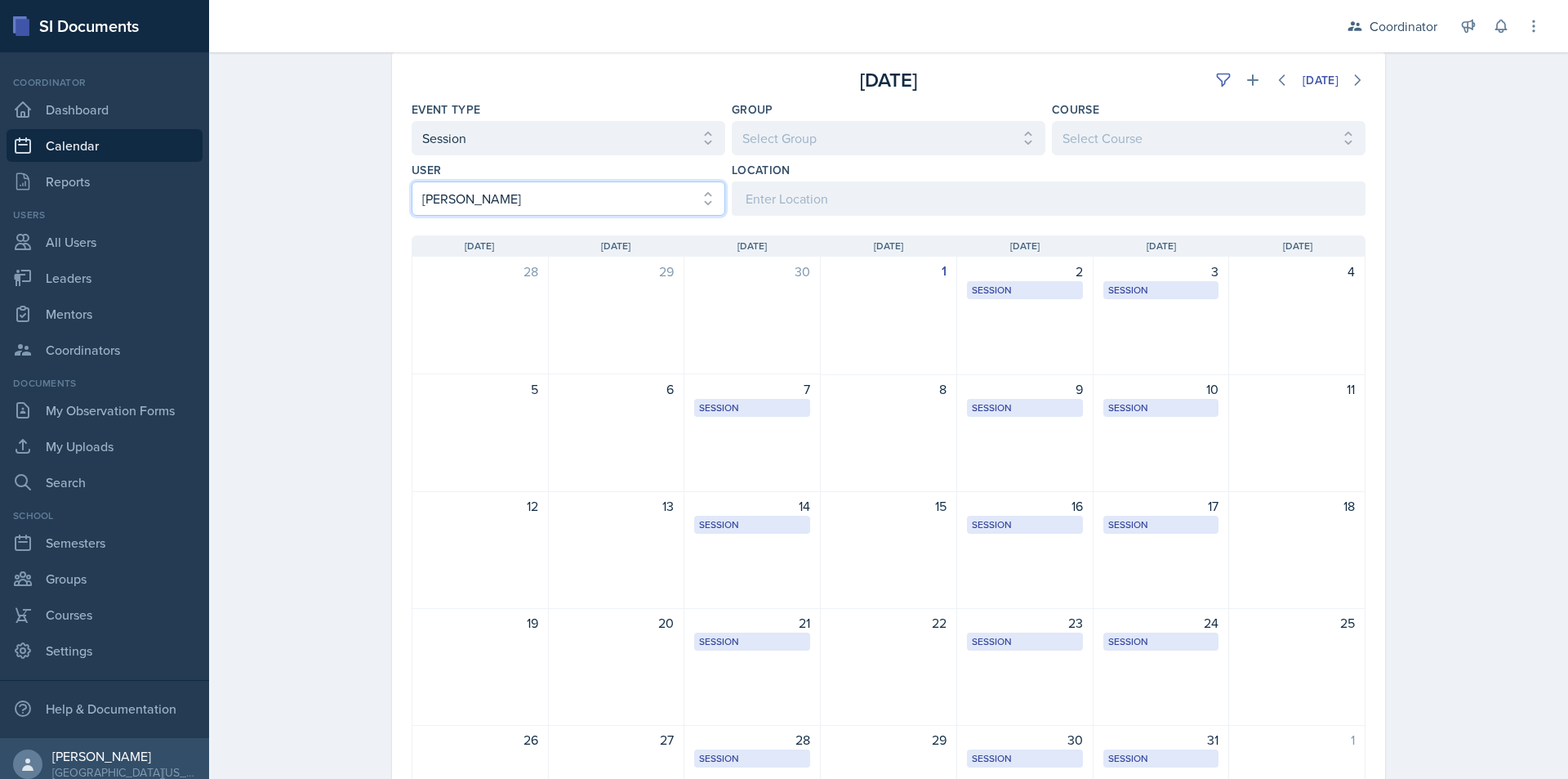
click at [577, 195] on select "Select User All [PERSON_NAME] [PERSON_NAME] [PERSON_NAME] [PERSON_NAME] [PERSON…" at bounding box center [568, 198] width 313 height 35
click at [412, 181] on select "Select User All [PERSON_NAME] [PERSON_NAME] [PERSON_NAME] [PERSON_NAME] [PERSON…" at bounding box center [568, 198] width 313 height 35
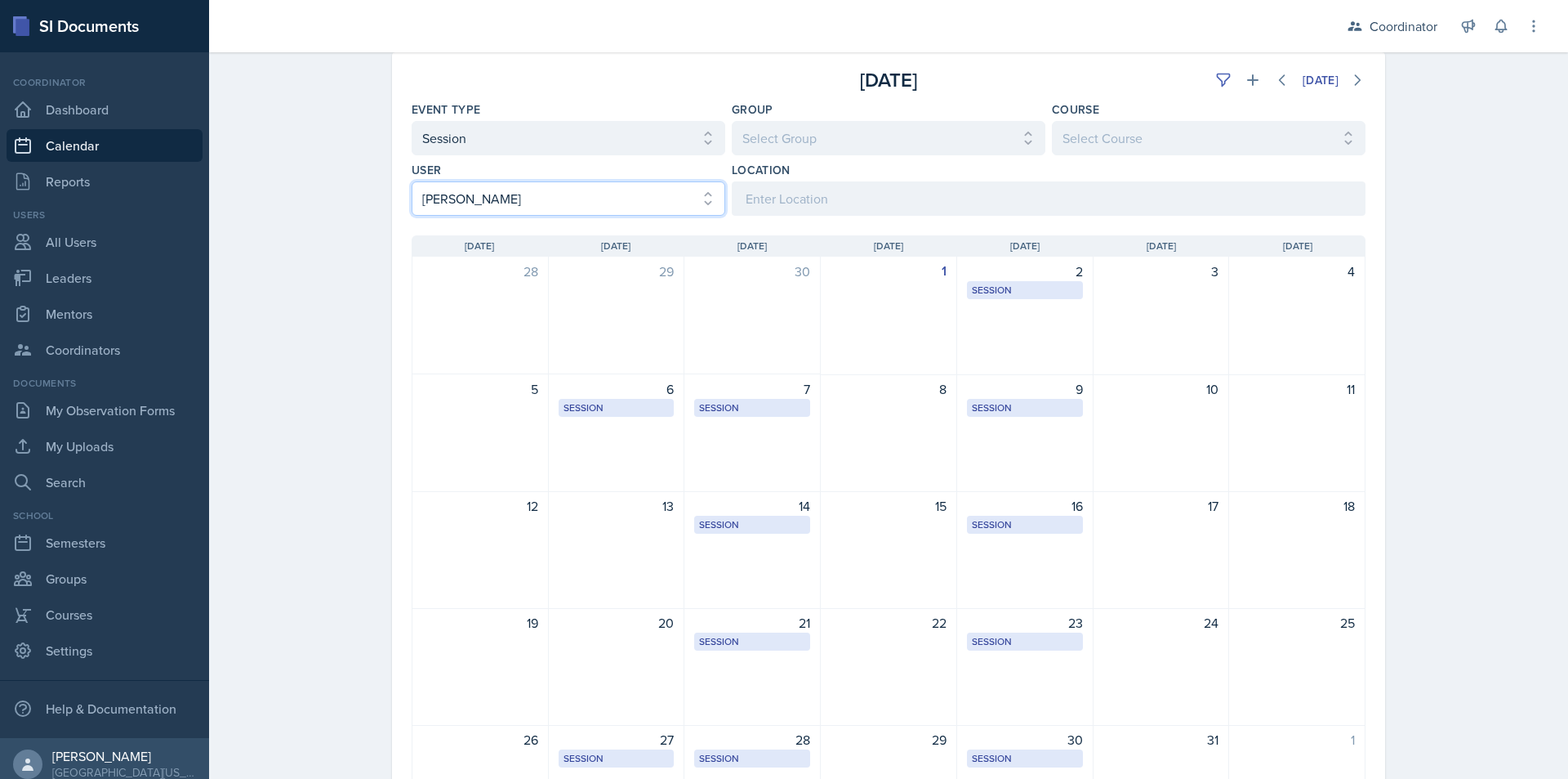
click at [566, 201] on select "Select User All [PERSON_NAME] [PERSON_NAME] [PERSON_NAME] [PERSON_NAME] [PERSON…" at bounding box center [568, 198] width 313 height 35
click at [412, 181] on select "Select User All [PERSON_NAME] [PERSON_NAME] [PERSON_NAME] [PERSON_NAME] [PERSON…" at bounding box center [568, 198] width 313 height 35
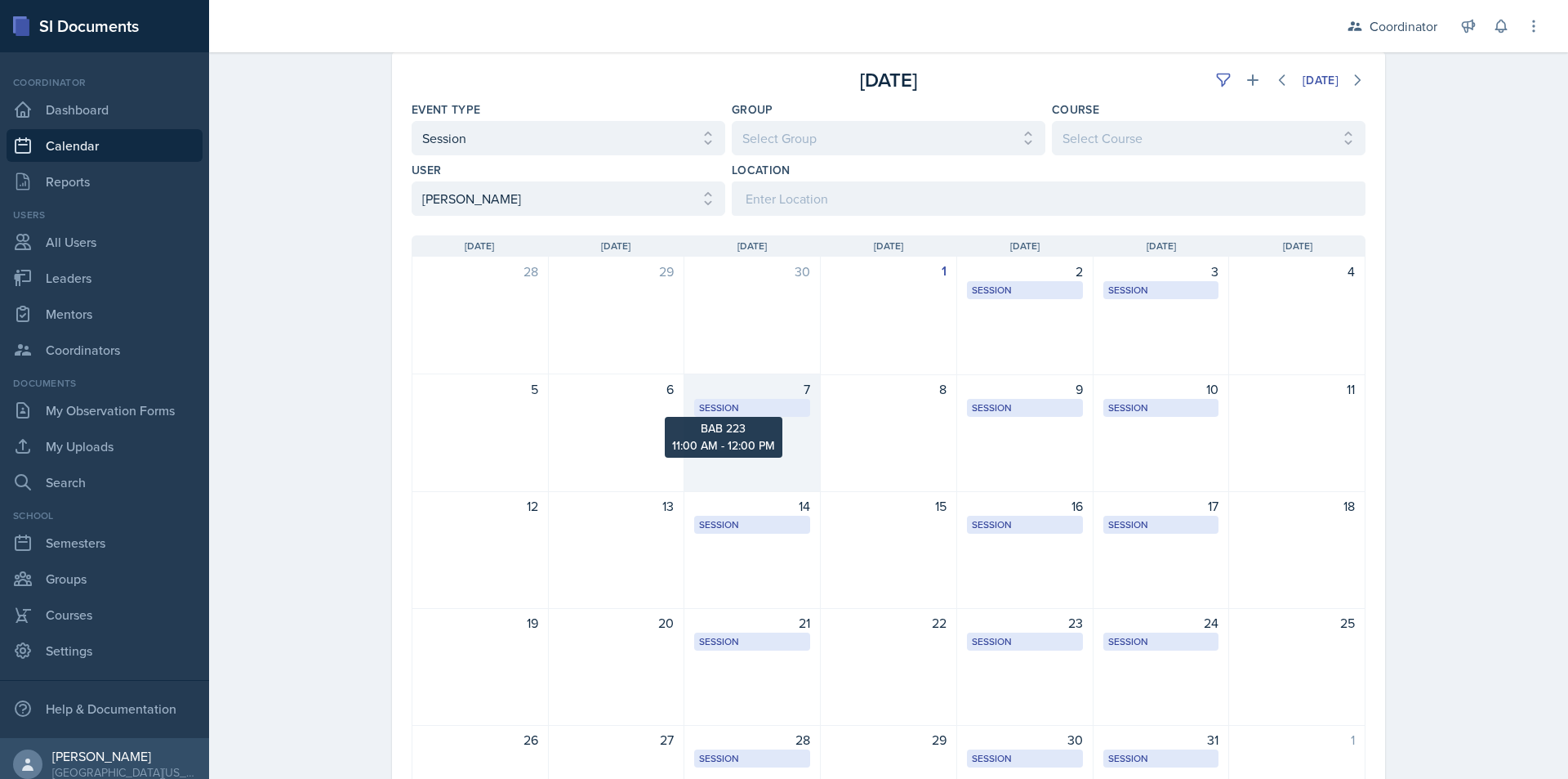
click at [734, 412] on div "Session" at bounding box center [752, 408] width 107 height 15
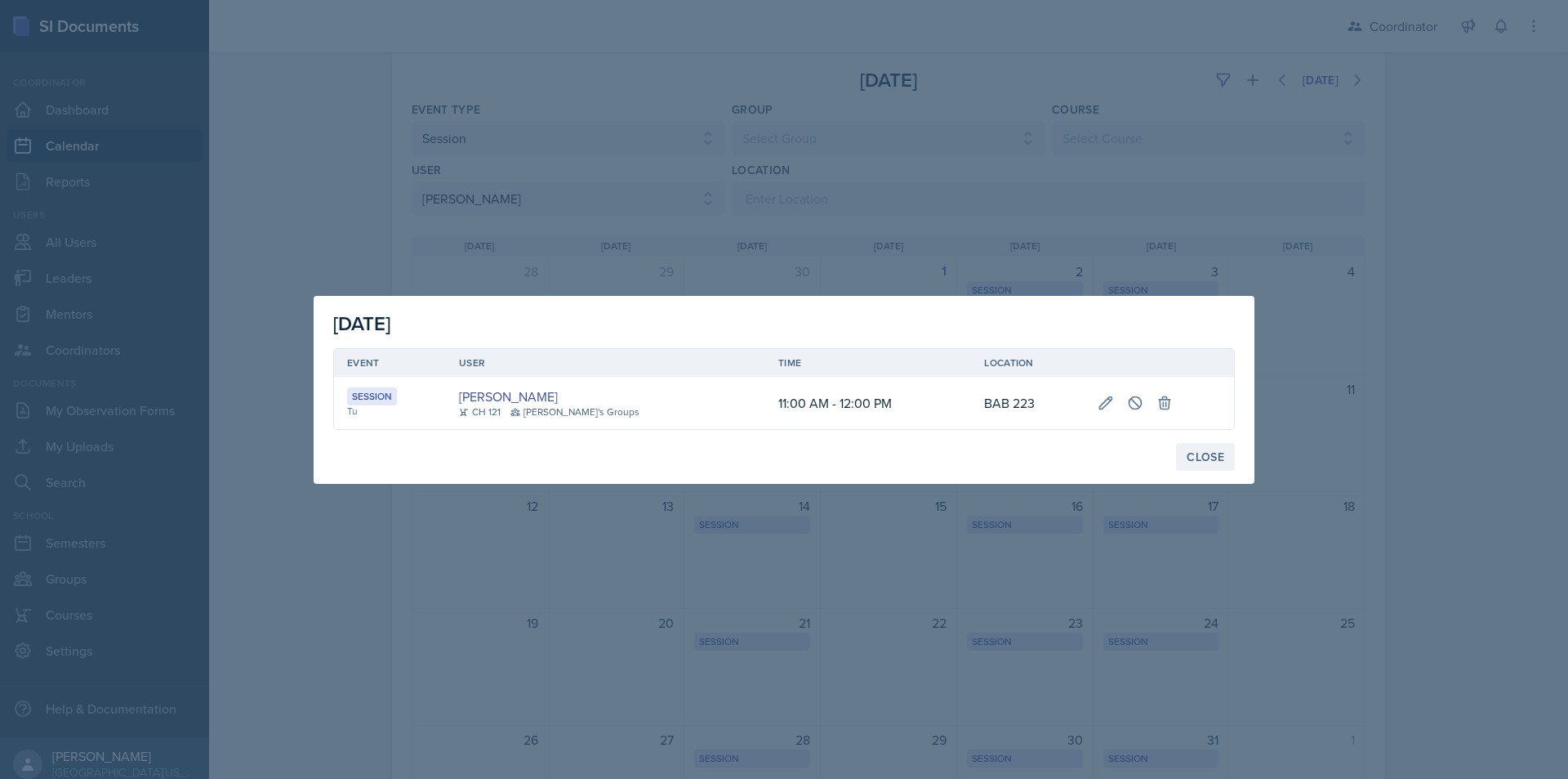
click at [1209, 454] on div "Close" at bounding box center [1206, 457] width 37 height 13
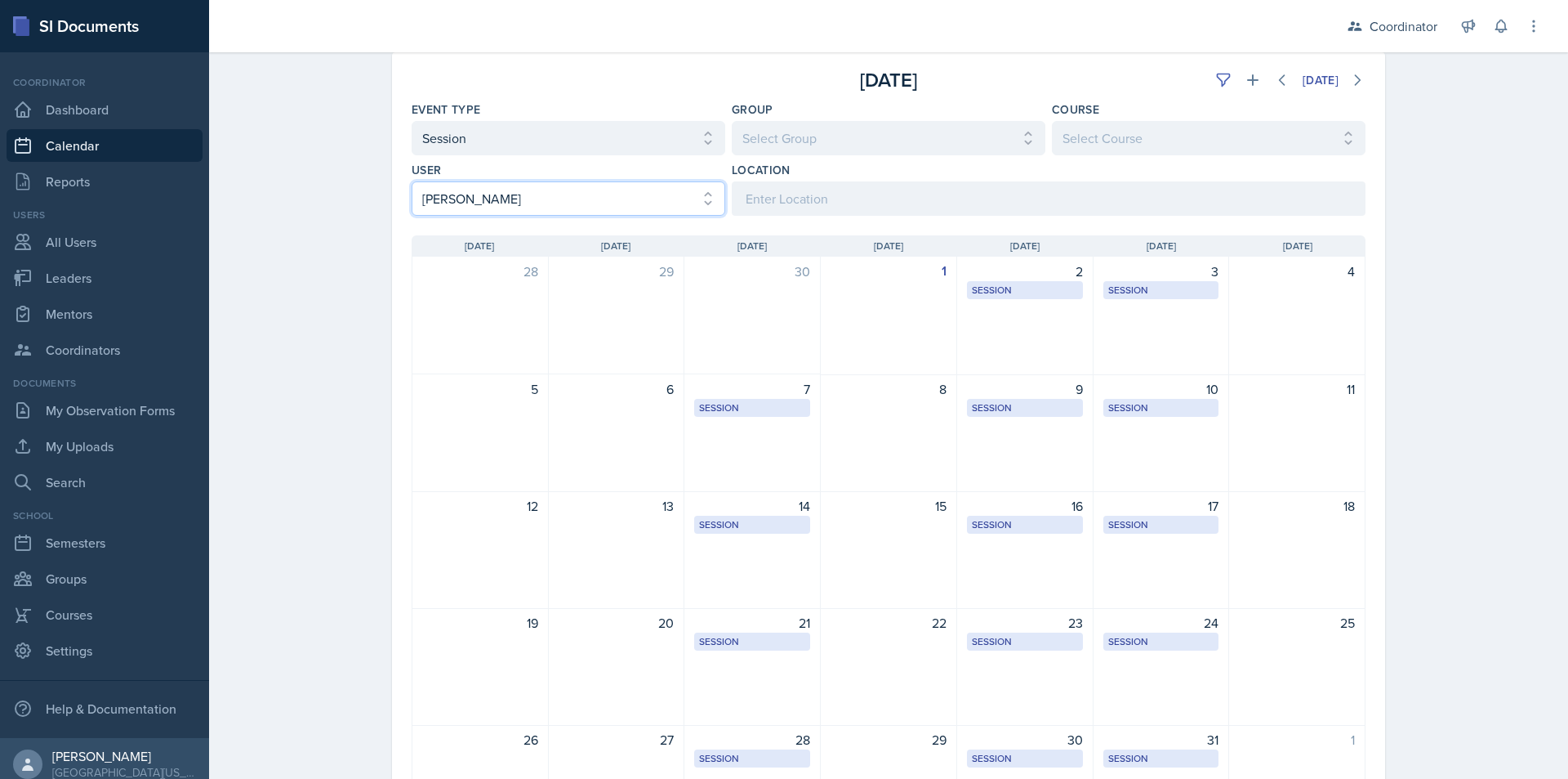
click at [608, 207] on select "Select User All [PERSON_NAME] [PERSON_NAME] [PERSON_NAME] [PERSON_NAME] [PERSON…" at bounding box center [568, 198] width 313 height 35
click at [412, 181] on select "Select User All [PERSON_NAME] [PERSON_NAME] [PERSON_NAME] [PERSON_NAME] [PERSON…" at bounding box center [568, 198] width 313 height 35
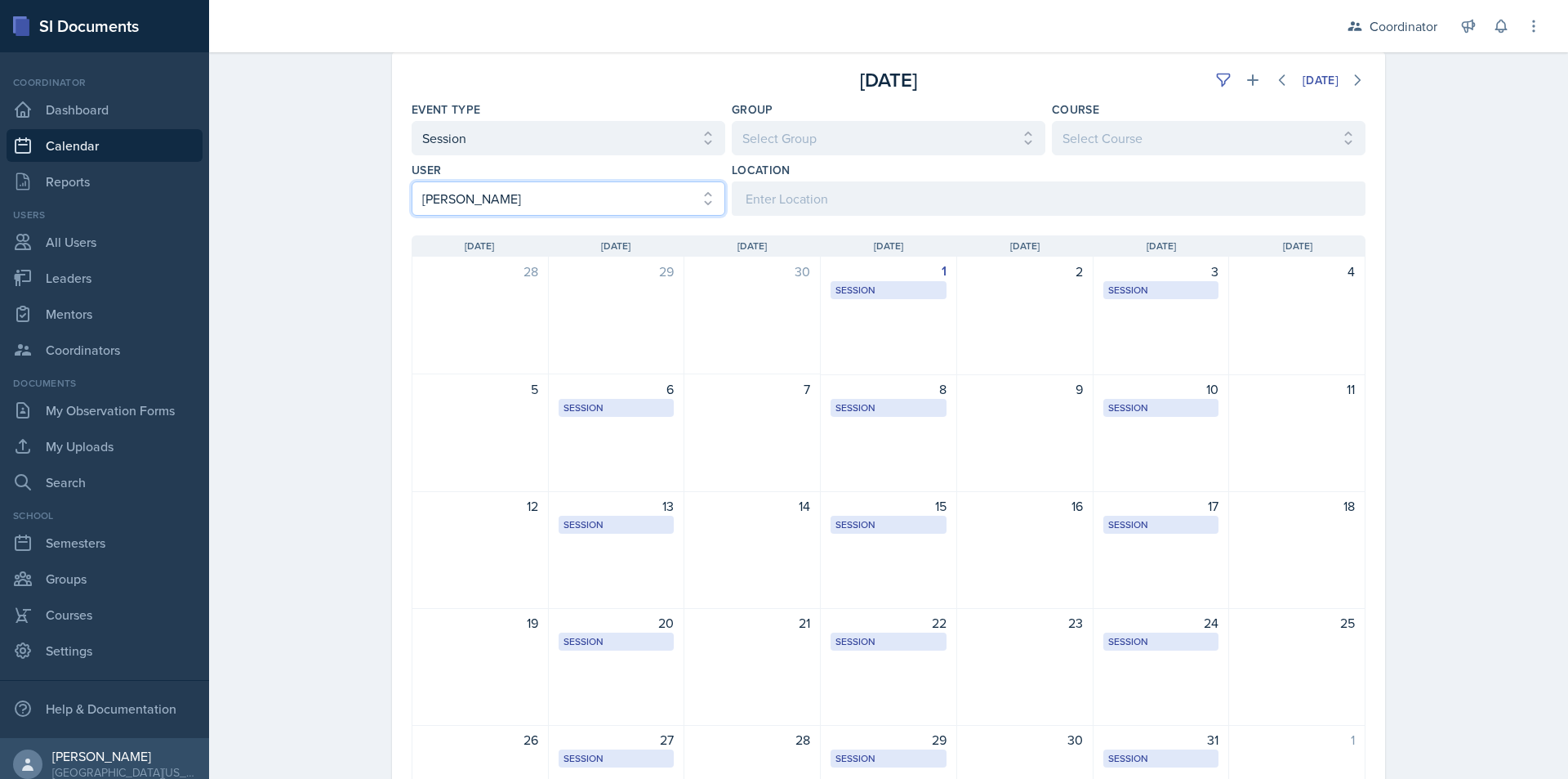
click at [593, 195] on select "Select User All [PERSON_NAME] [PERSON_NAME] [PERSON_NAME] [PERSON_NAME] [PERSON…" at bounding box center [568, 198] width 313 height 35
select select "66b7e1f3-4195-4976-8065-e88b358085ca"
click at [412, 181] on select "Select User All [PERSON_NAME] [PERSON_NAME] [PERSON_NAME] [PERSON_NAME] [PERSON…" at bounding box center [568, 198] width 313 height 35
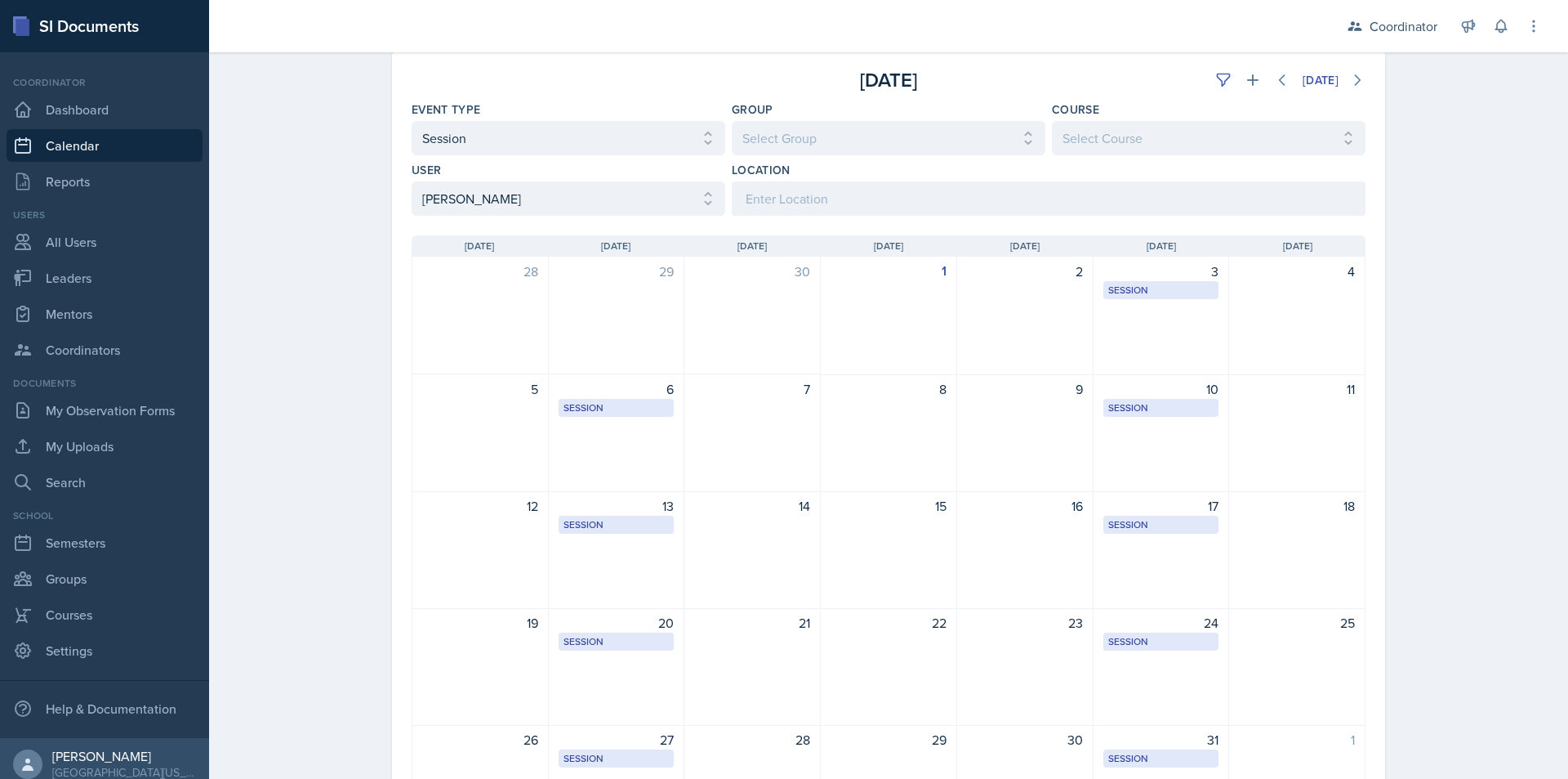
click at [87, 138] on link "Calendar" at bounding box center [104, 145] width 196 height 33
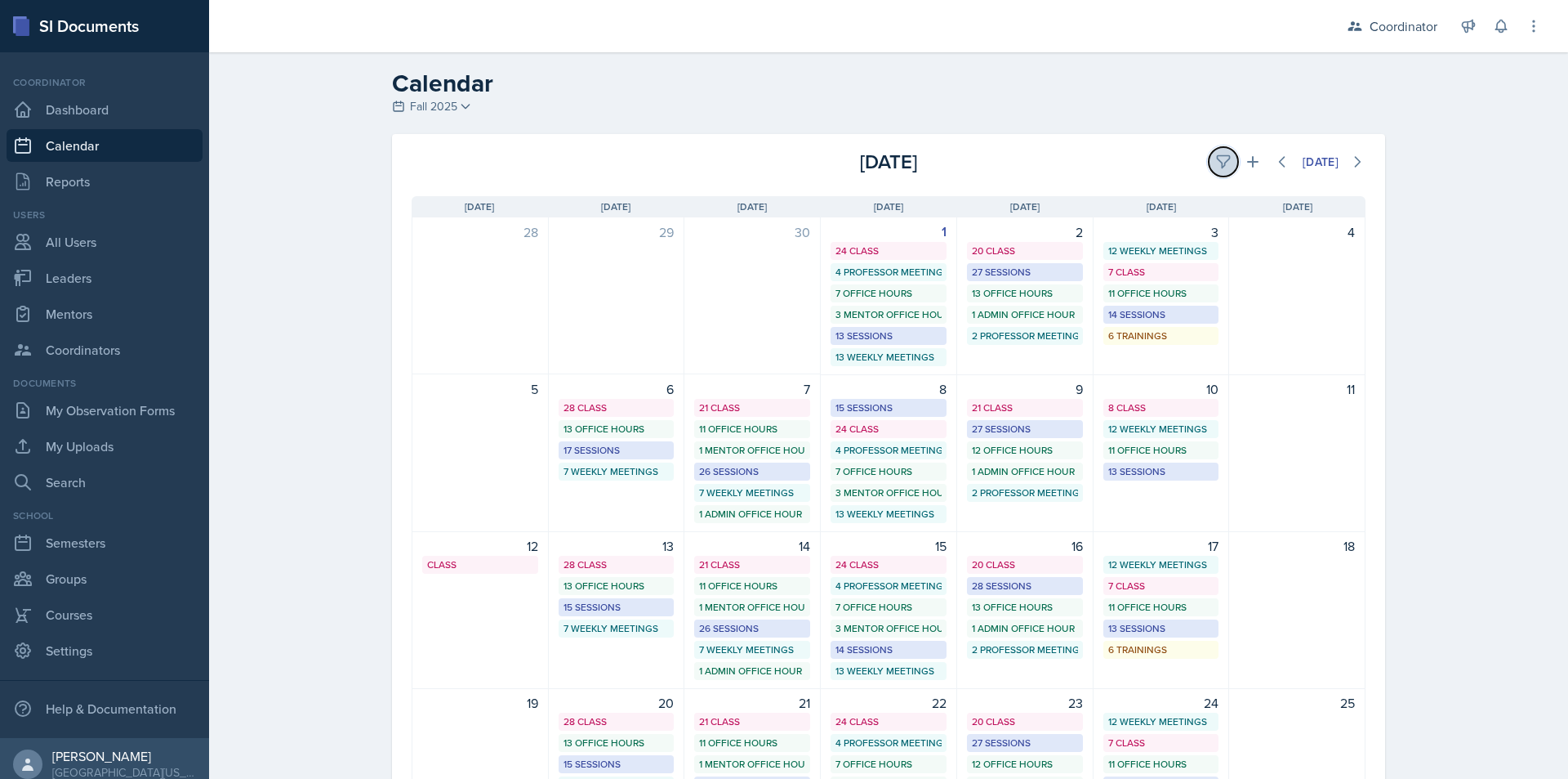
click at [1220, 164] on icon at bounding box center [1224, 162] width 16 height 16
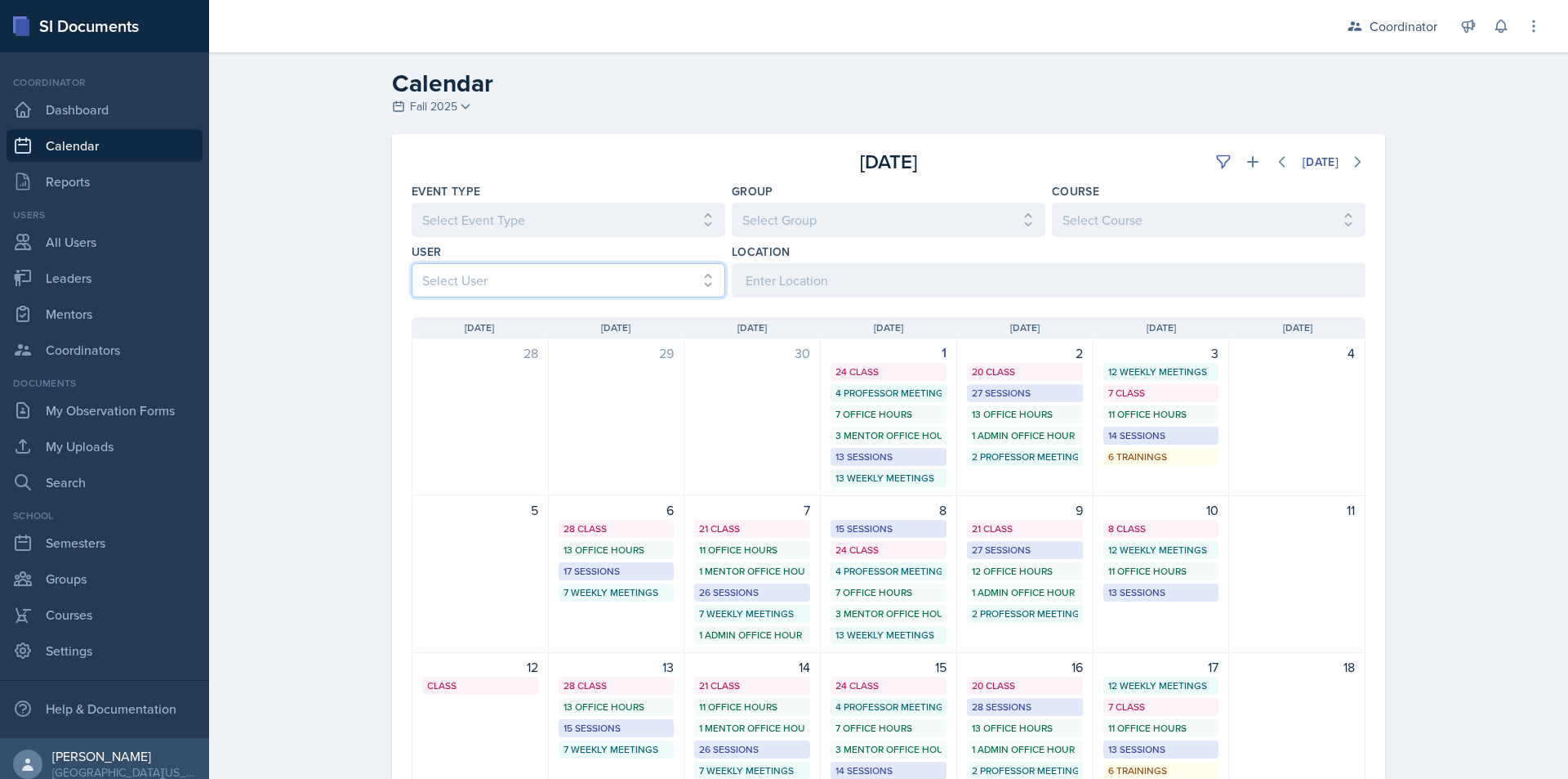
click at [487, 281] on select "Select User All [PERSON_NAME] [PERSON_NAME] [PERSON_NAME] [PERSON_NAME] [PERSON…" at bounding box center [568, 280] width 313 height 35
click at [412, 263] on select "Select User All [PERSON_NAME] [PERSON_NAME] [PERSON_NAME] [PERSON_NAME] [PERSON…" at bounding box center [568, 280] width 313 height 35
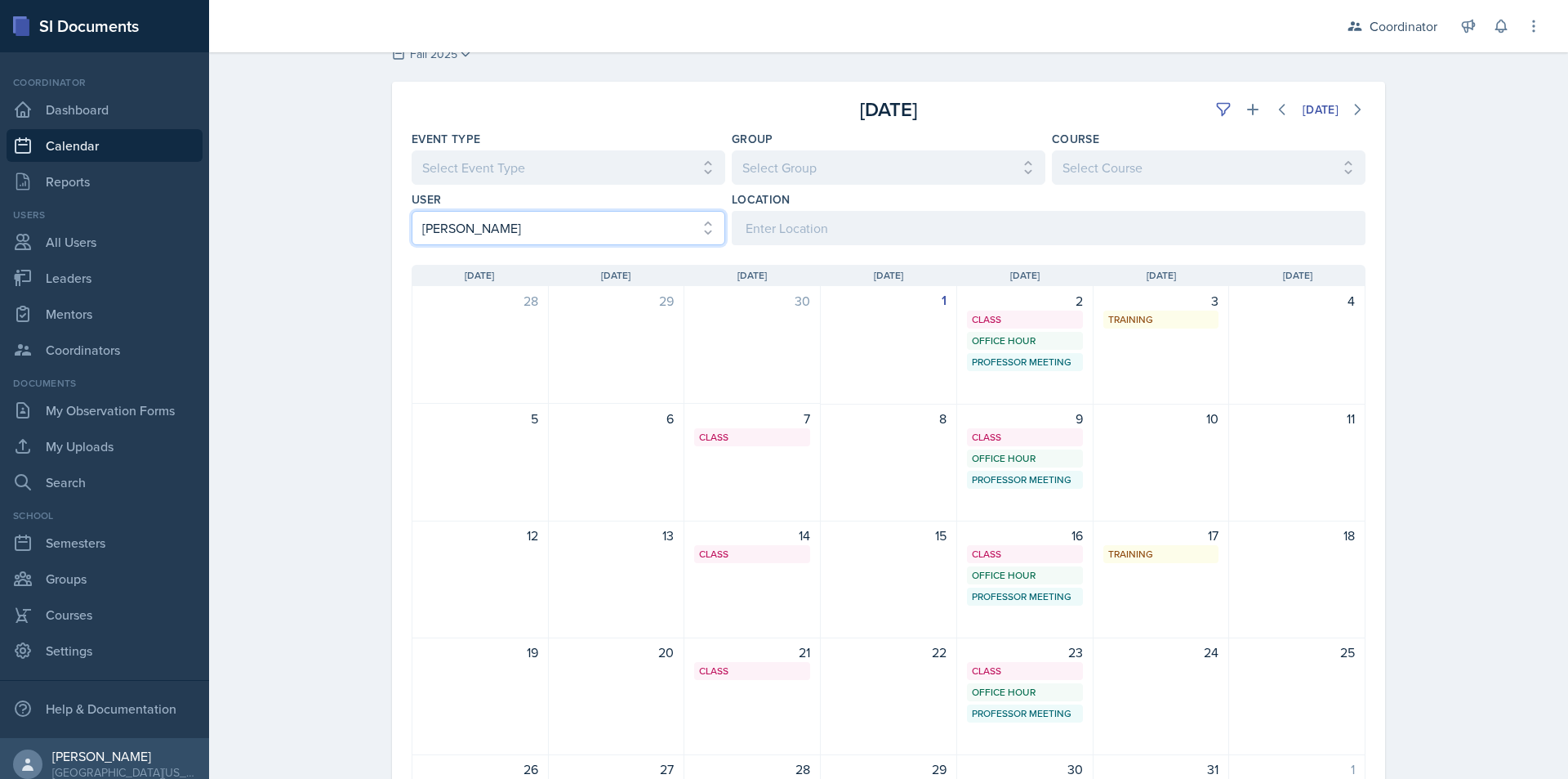
scroll to position [82, 0]
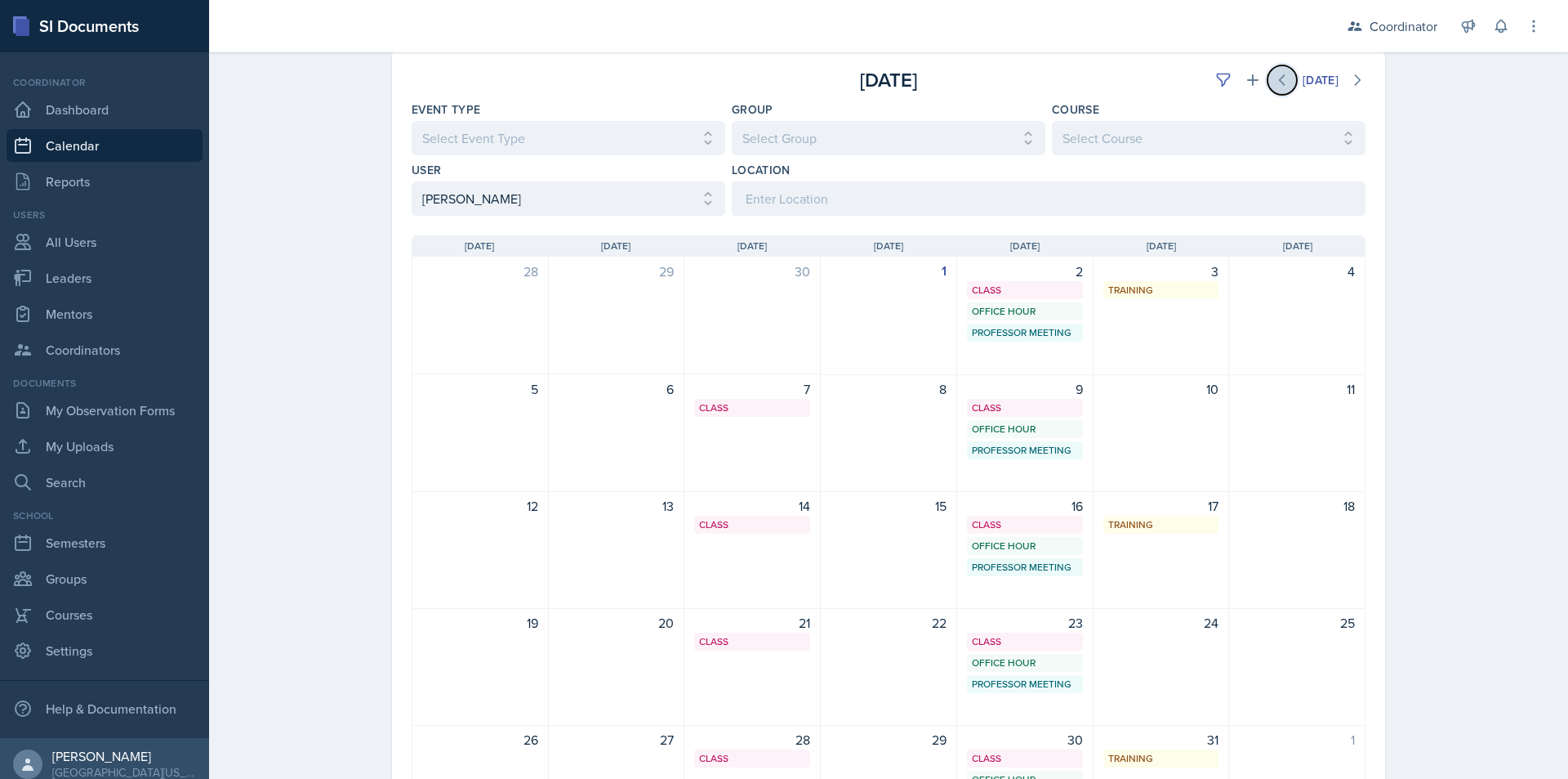
click at [1282, 78] on button at bounding box center [1282, 80] width 29 height 29
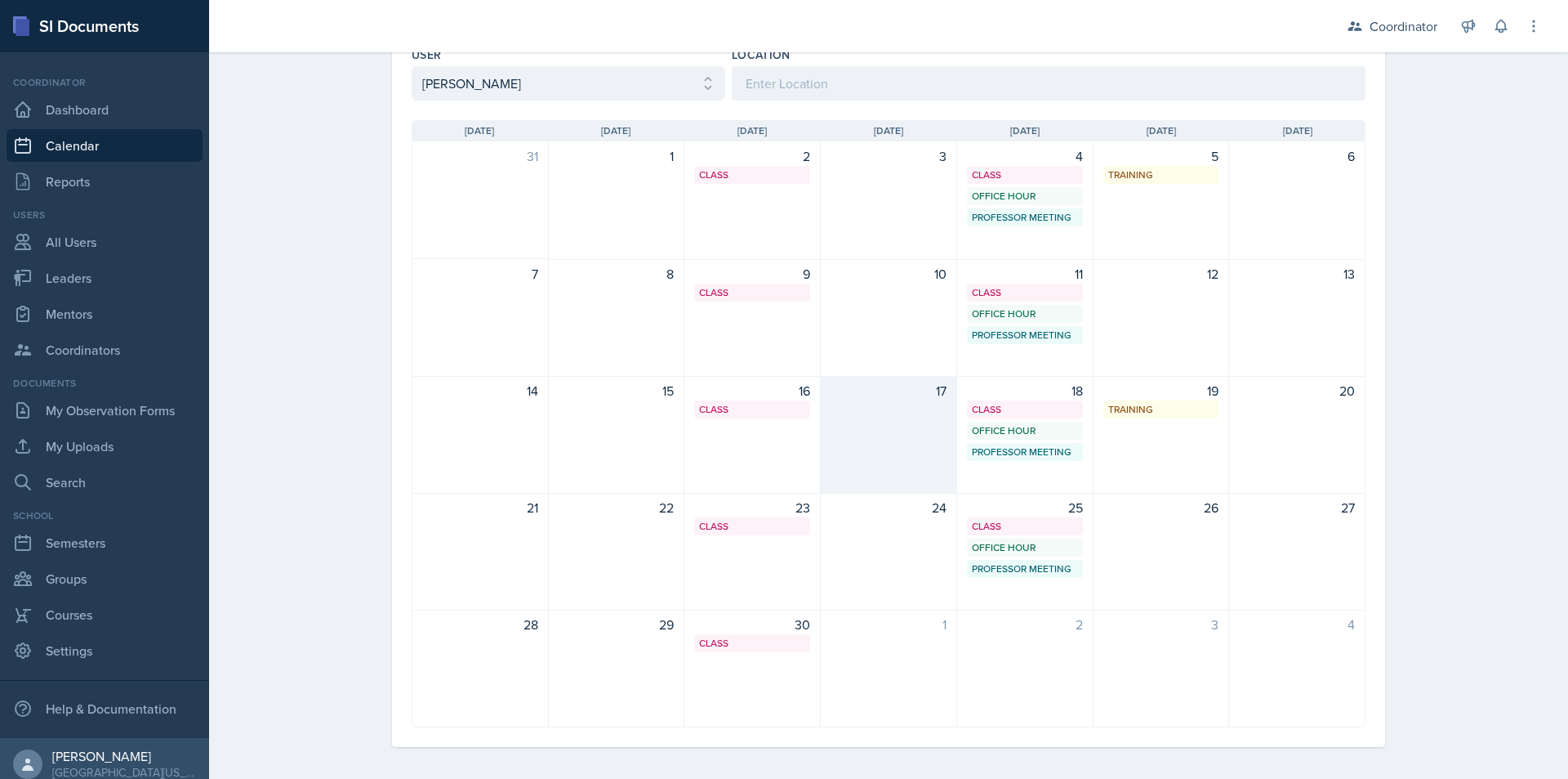
scroll to position [204, 0]
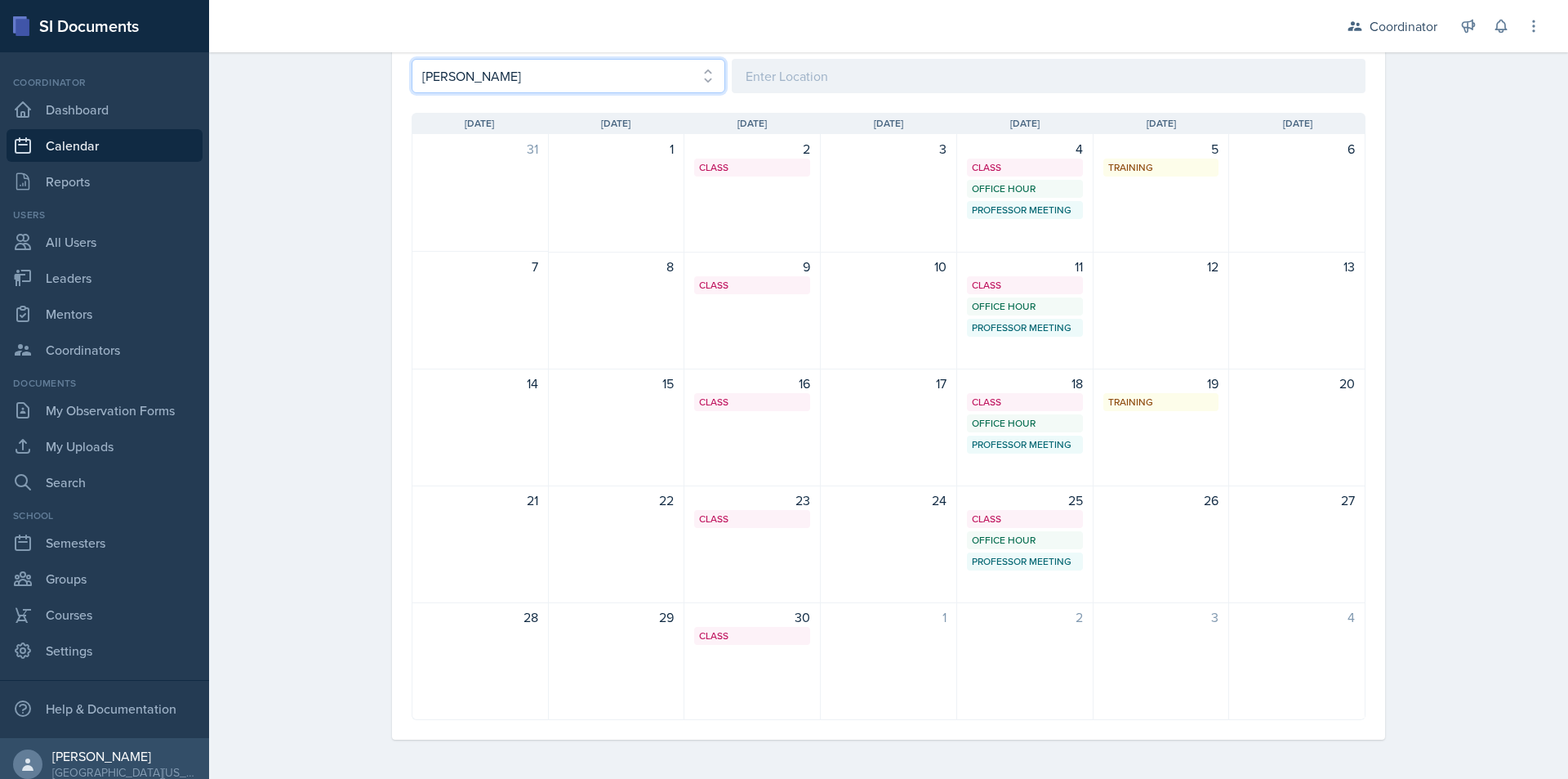
click at [583, 76] on select "Select User All [PERSON_NAME] [PERSON_NAME] [PERSON_NAME] [PERSON_NAME] [PERSON…" at bounding box center [568, 76] width 313 height 35
click at [412, 59] on select "Select User All [PERSON_NAME] [PERSON_NAME] [PERSON_NAME] [PERSON_NAME] [PERSON…" at bounding box center [568, 76] width 313 height 35
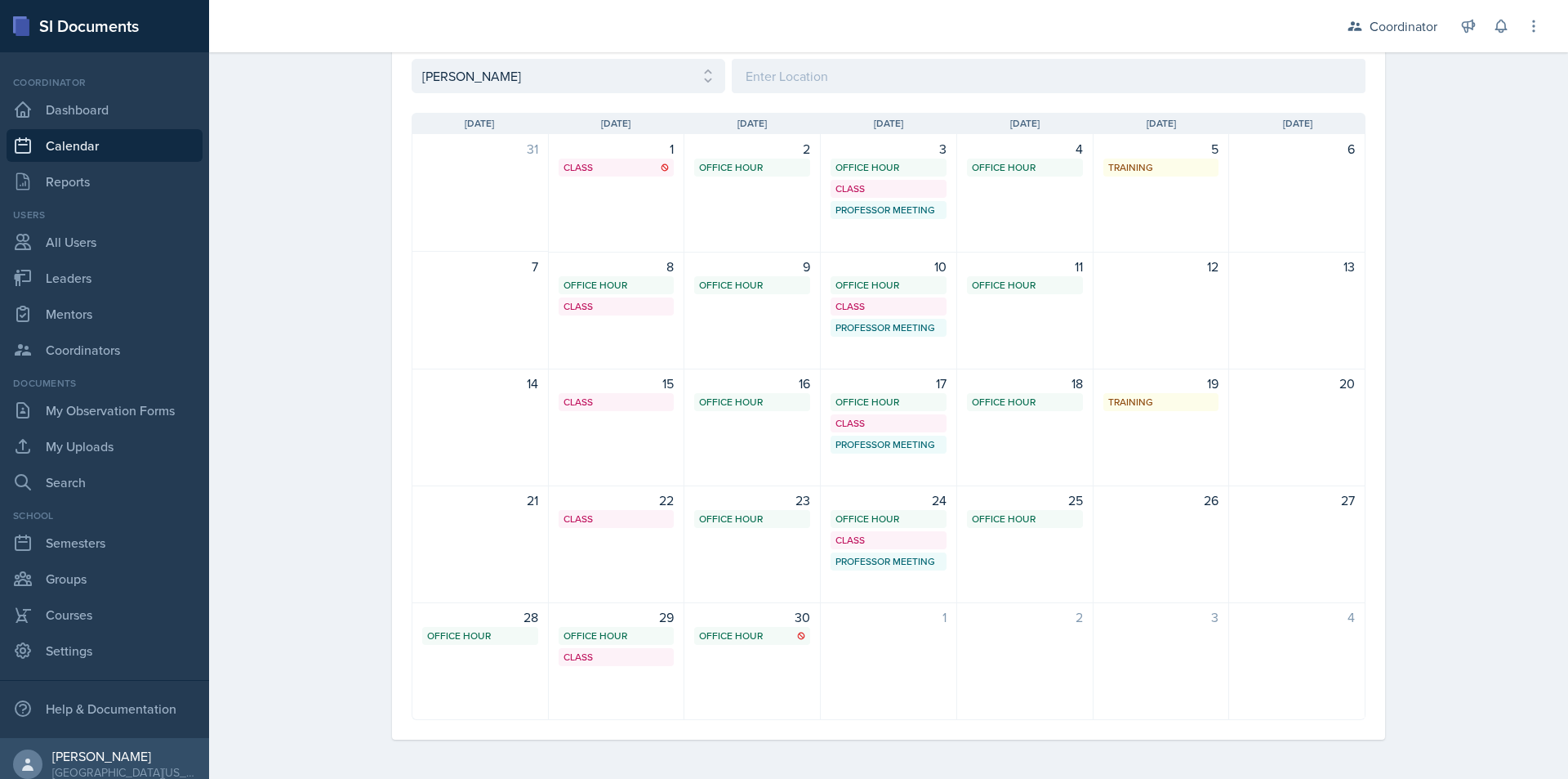
click at [320, 304] on div "Calendar Fall 2025 Fall 2025 Spring 2025 Fall 2024 Spring 2024 Fall 2023 Spring…" at bounding box center [888, 314] width 1359 height 931
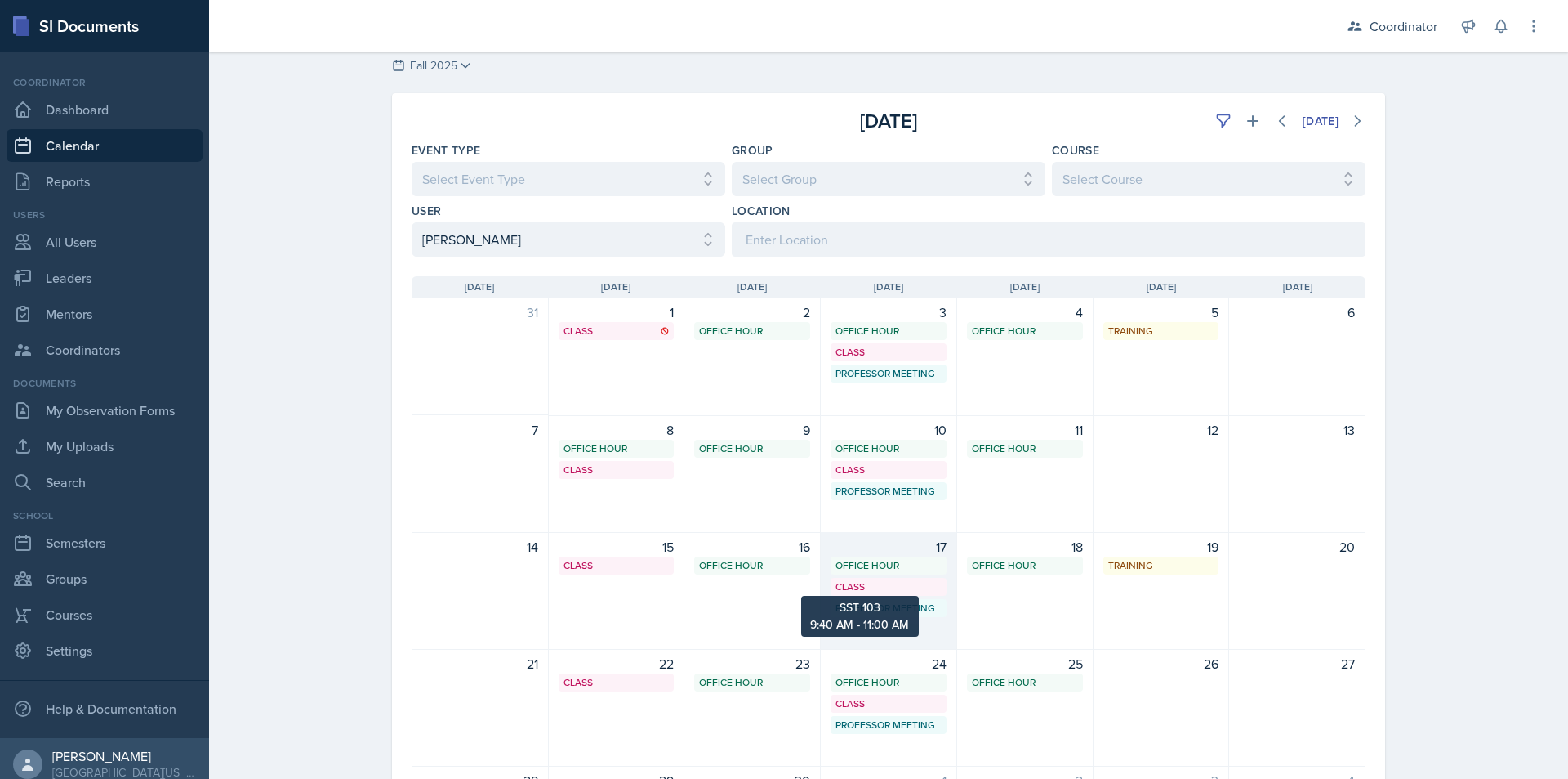
scroll to position [123, 0]
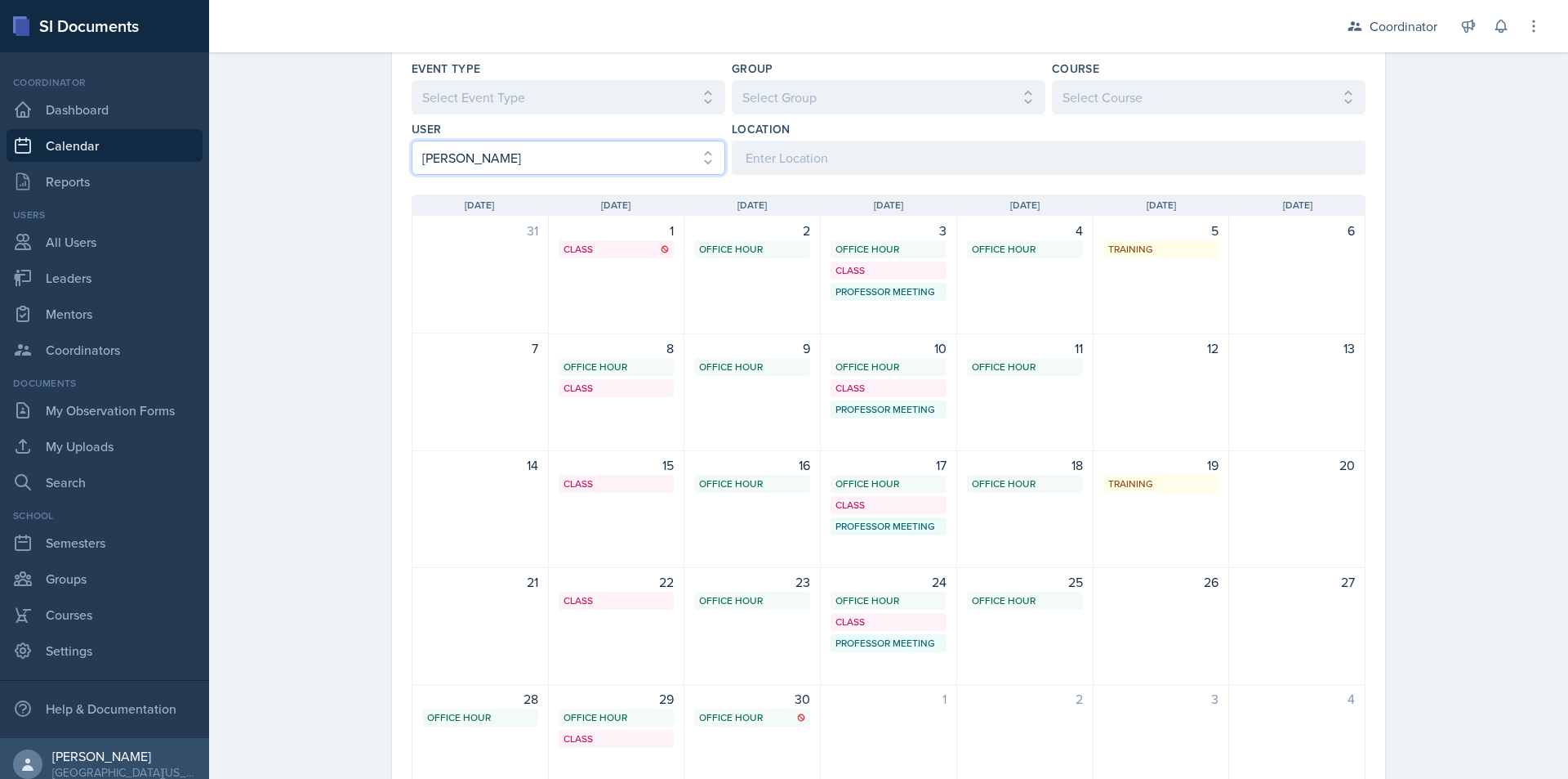
click at [598, 153] on select "Select User All [PERSON_NAME] [PERSON_NAME] [PERSON_NAME] [PERSON_NAME] [PERSON…" at bounding box center [568, 157] width 313 height 35
click at [412, 140] on select "Select User All [PERSON_NAME] [PERSON_NAME] [PERSON_NAME] [PERSON_NAME] [PERSON…" at bounding box center [568, 157] width 313 height 35
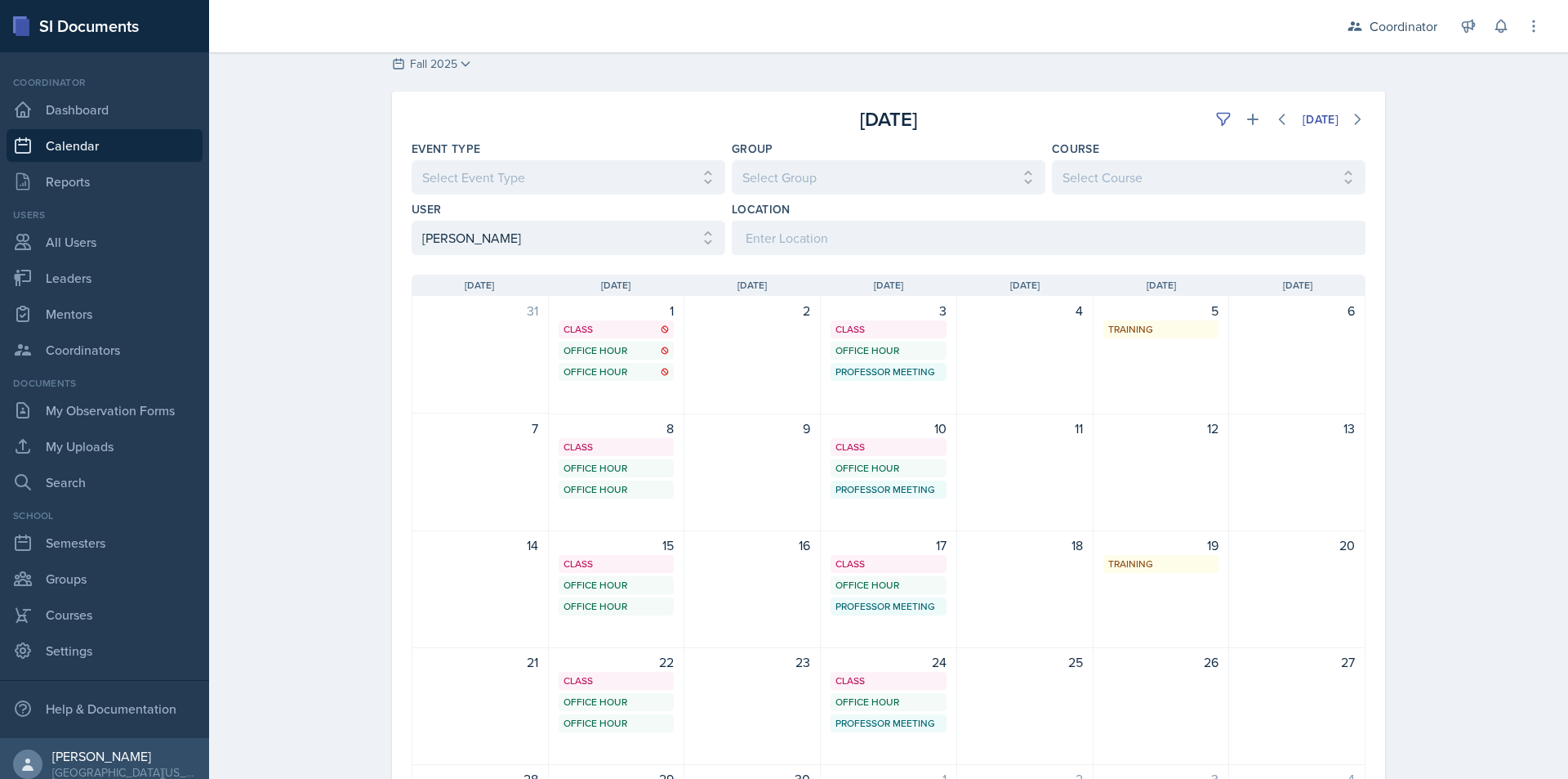
scroll to position [41, 0]
click at [465, 224] on select "Select User All [PERSON_NAME] [PERSON_NAME] [PERSON_NAME] [PERSON_NAME] [PERSON…" at bounding box center [568, 239] width 313 height 35
click at [412, 222] on select "Select User All [PERSON_NAME] [PERSON_NAME] [PERSON_NAME] [PERSON_NAME] [PERSON…" at bounding box center [568, 239] width 313 height 35
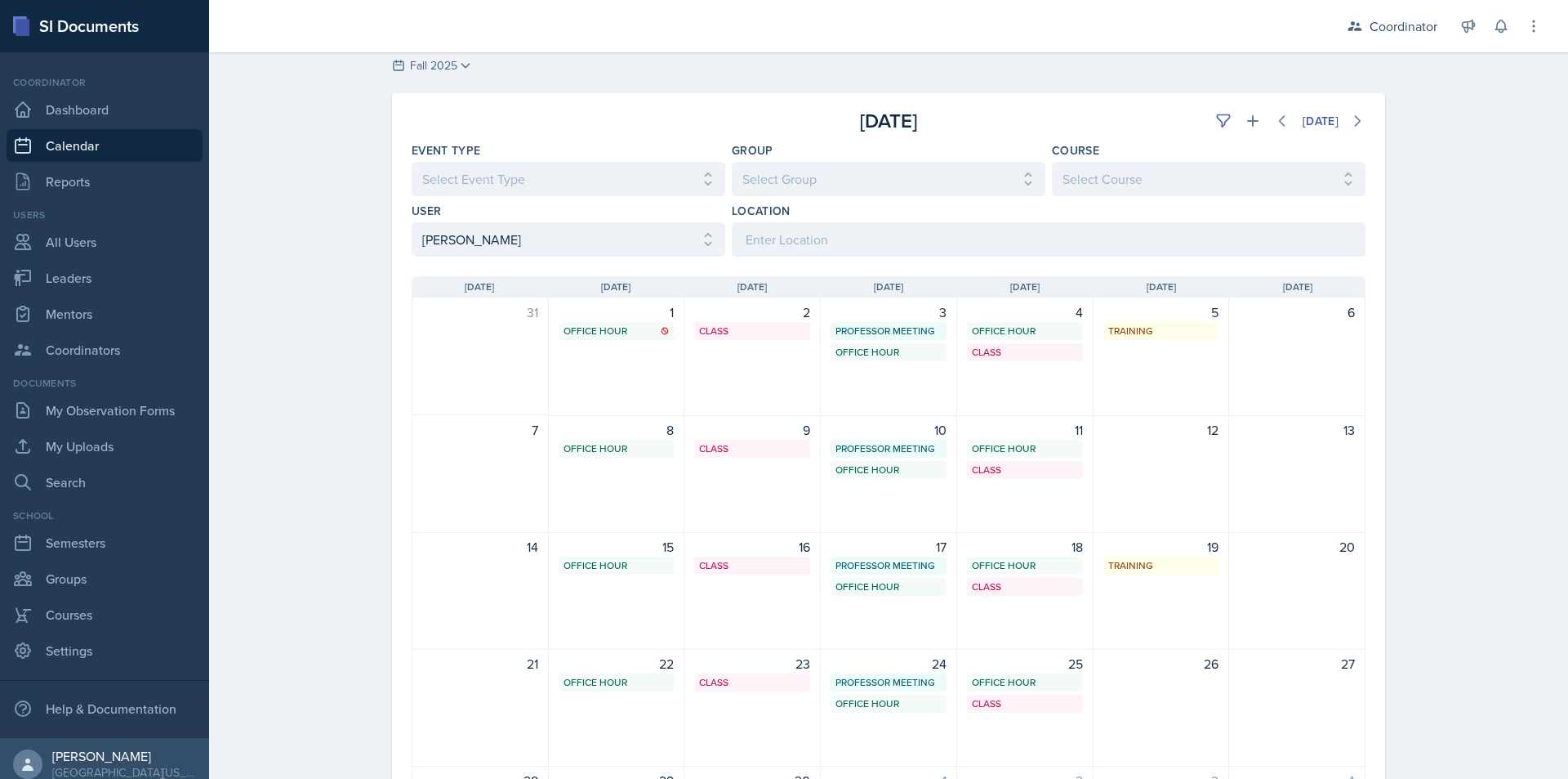
click at [309, 443] on div "Calendar Fall 2025 Fall 2025 Spring 2025 Fall 2024 Spring 2024 Fall 2023 Spring…" at bounding box center [888, 477] width 1359 height 931
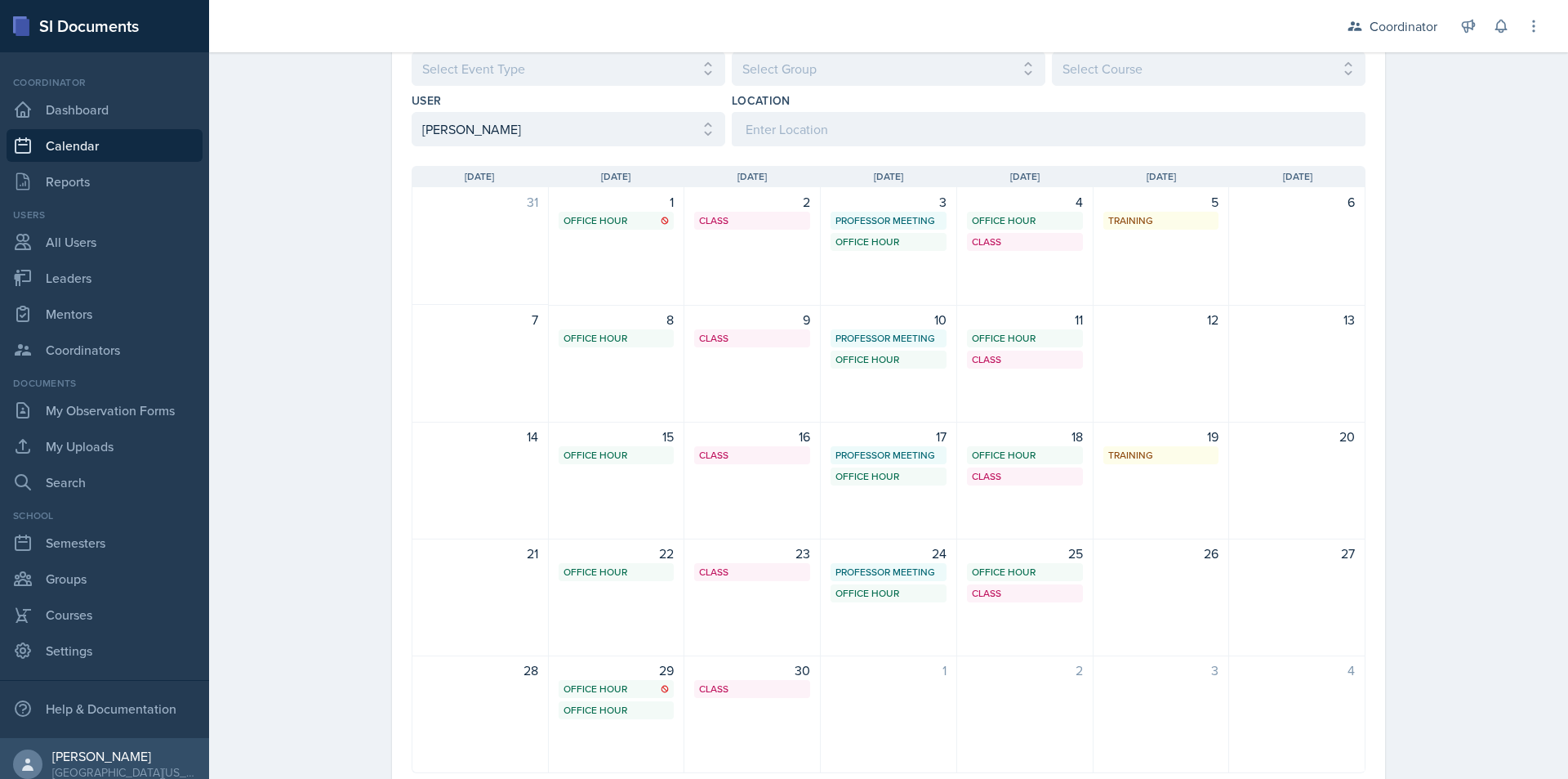
scroll to position [204, 0]
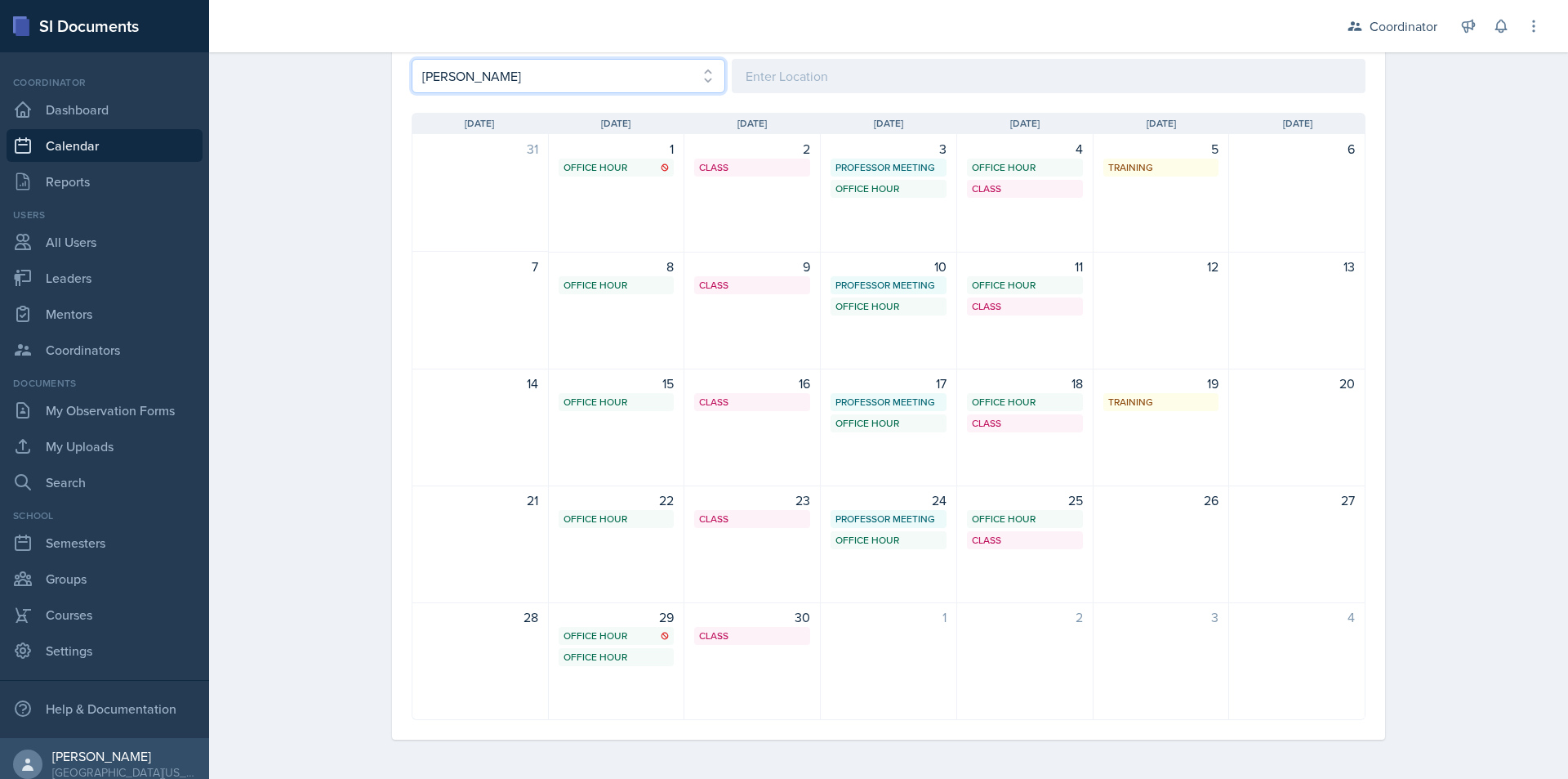
click at [458, 91] on select "Select User All [PERSON_NAME] [PERSON_NAME] [PERSON_NAME] [PERSON_NAME] [PERSON…" at bounding box center [568, 76] width 313 height 35
click at [412, 59] on select "Select User All [PERSON_NAME] [PERSON_NAME] [PERSON_NAME] [PERSON_NAME] [PERSON…" at bounding box center [568, 76] width 313 height 35
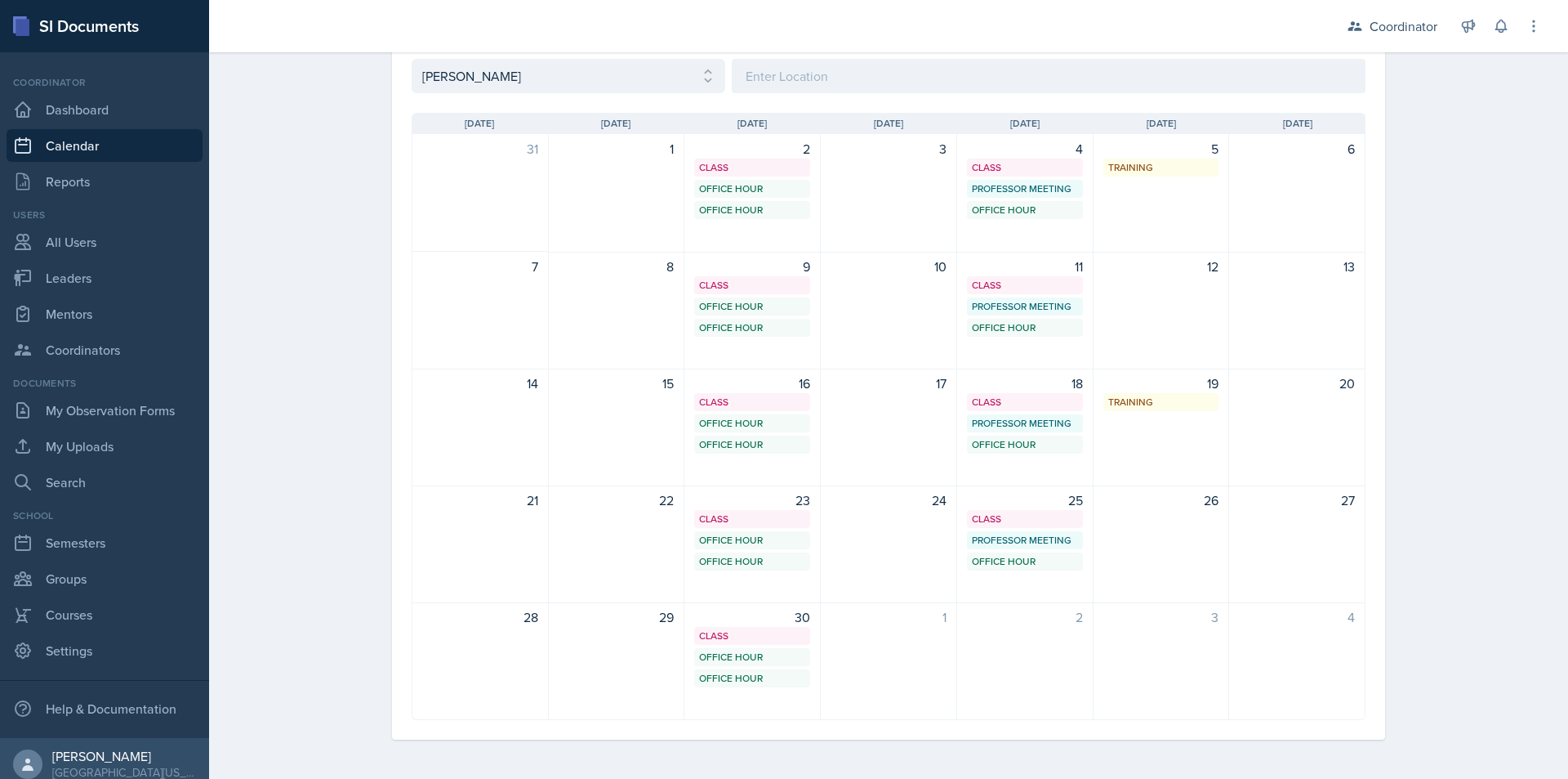
click at [285, 311] on div "Calendar Fall 2025 Fall 2025 Spring 2025 Fall 2024 Spring 2024 Fall 2023 Spring…" at bounding box center [888, 314] width 1359 height 931
click at [530, 76] on select "Select User All [PERSON_NAME] [PERSON_NAME] [PERSON_NAME] [PERSON_NAME] [PERSON…" at bounding box center [568, 76] width 313 height 35
click at [412, 59] on select "Select User All [PERSON_NAME] [PERSON_NAME] [PERSON_NAME] [PERSON_NAME] [PERSON…" at bounding box center [568, 76] width 313 height 35
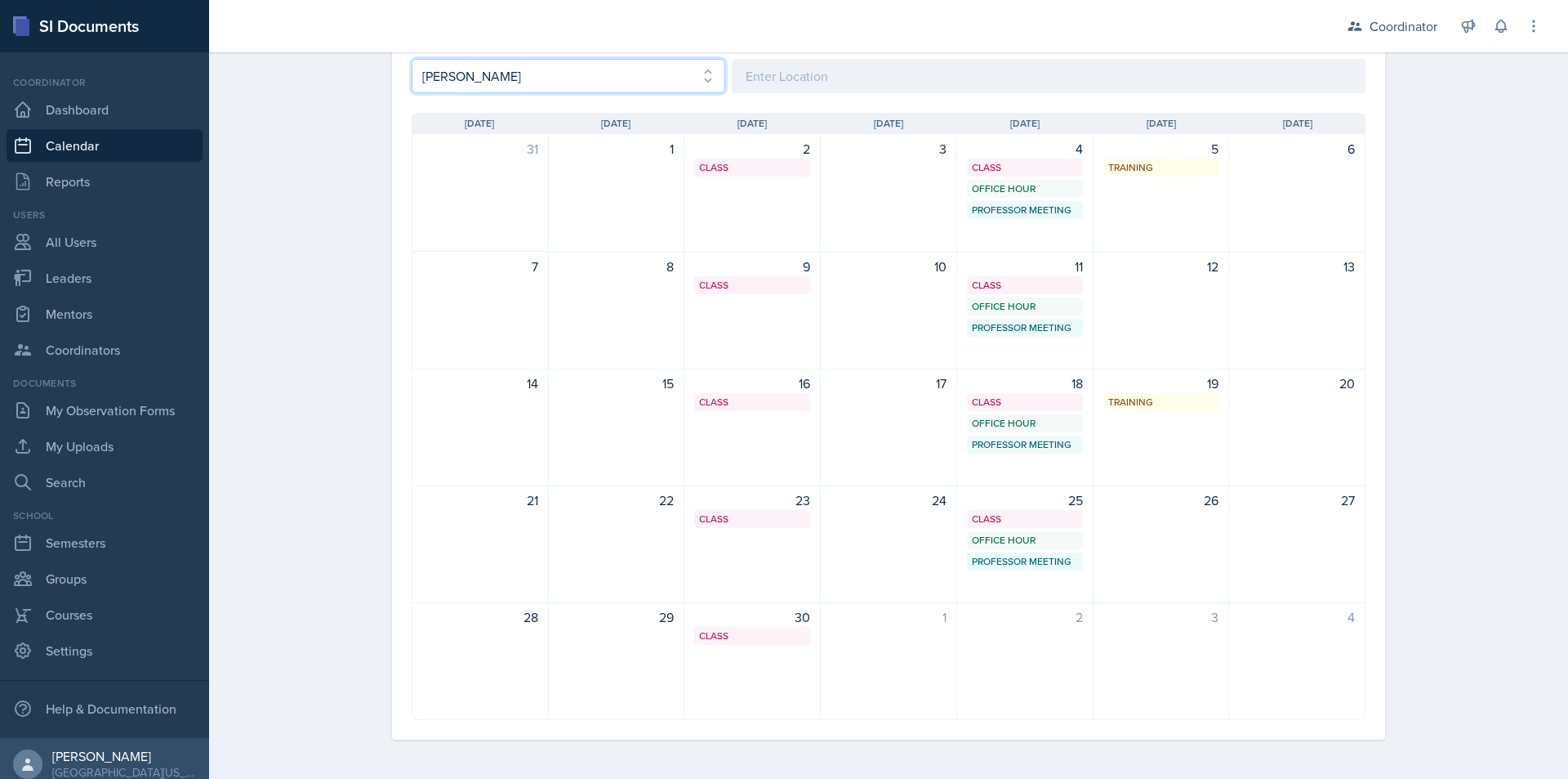
click at [514, 79] on select "Select User All [PERSON_NAME] [PERSON_NAME] [PERSON_NAME] [PERSON_NAME] [PERSON…" at bounding box center [568, 76] width 313 height 35
click at [412, 59] on select "Select User All [PERSON_NAME] [PERSON_NAME] [PERSON_NAME] [PERSON_NAME] [PERSON…" at bounding box center [568, 76] width 313 height 35
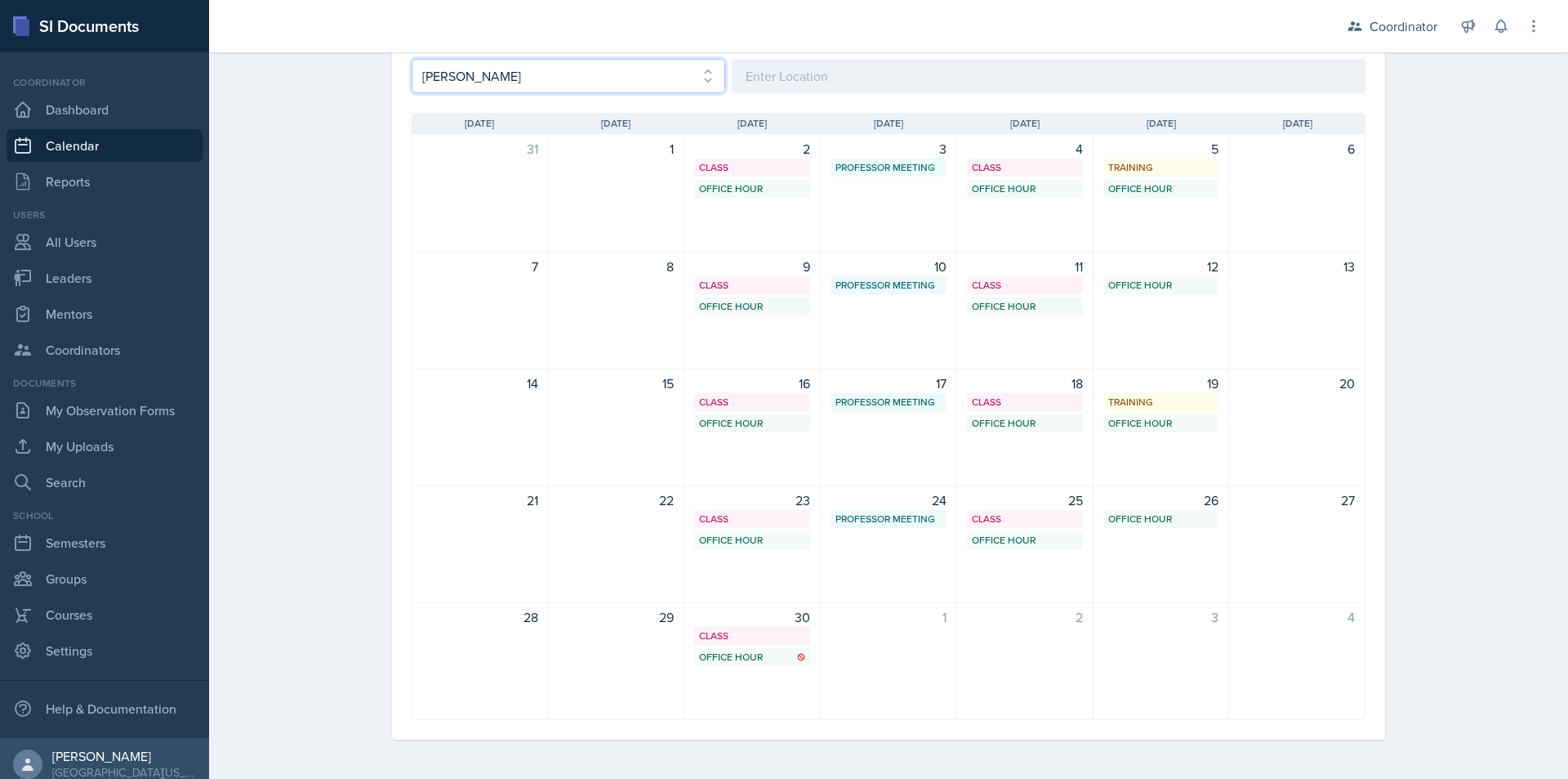
click at [561, 60] on select "Select User All [PERSON_NAME] [PERSON_NAME] [PERSON_NAME] [PERSON_NAME] [PERSON…" at bounding box center [568, 76] width 313 height 35
click at [412, 59] on select "Select User All [PERSON_NAME] [PERSON_NAME] [PERSON_NAME] [PERSON_NAME] [PERSON…" at bounding box center [568, 76] width 313 height 35
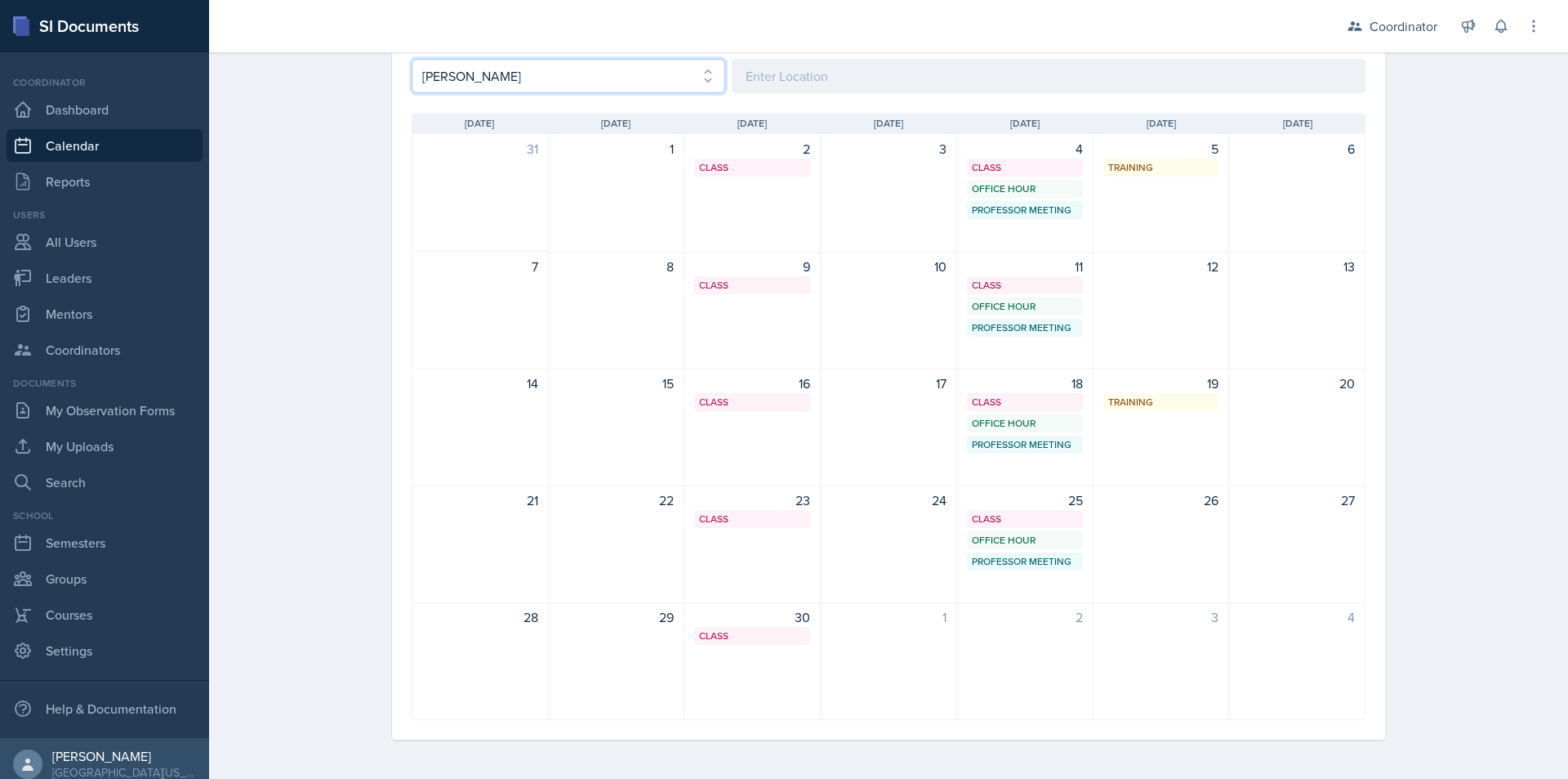
click at [565, 70] on select "Select User All [PERSON_NAME] [PERSON_NAME] [PERSON_NAME] [PERSON_NAME] [PERSON…" at bounding box center [568, 76] width 313 height 35
select select "9beb24ba-f954-4a6c-a38e-92a4ff8afed4"
click at [412, 59] on select "Select User All [PERSON_NAME] [PERSON_NAME] [PERSON_NAME] [PERSON_NAME] [PERSON…" at bounding box center [568, 76] width 313 height 35
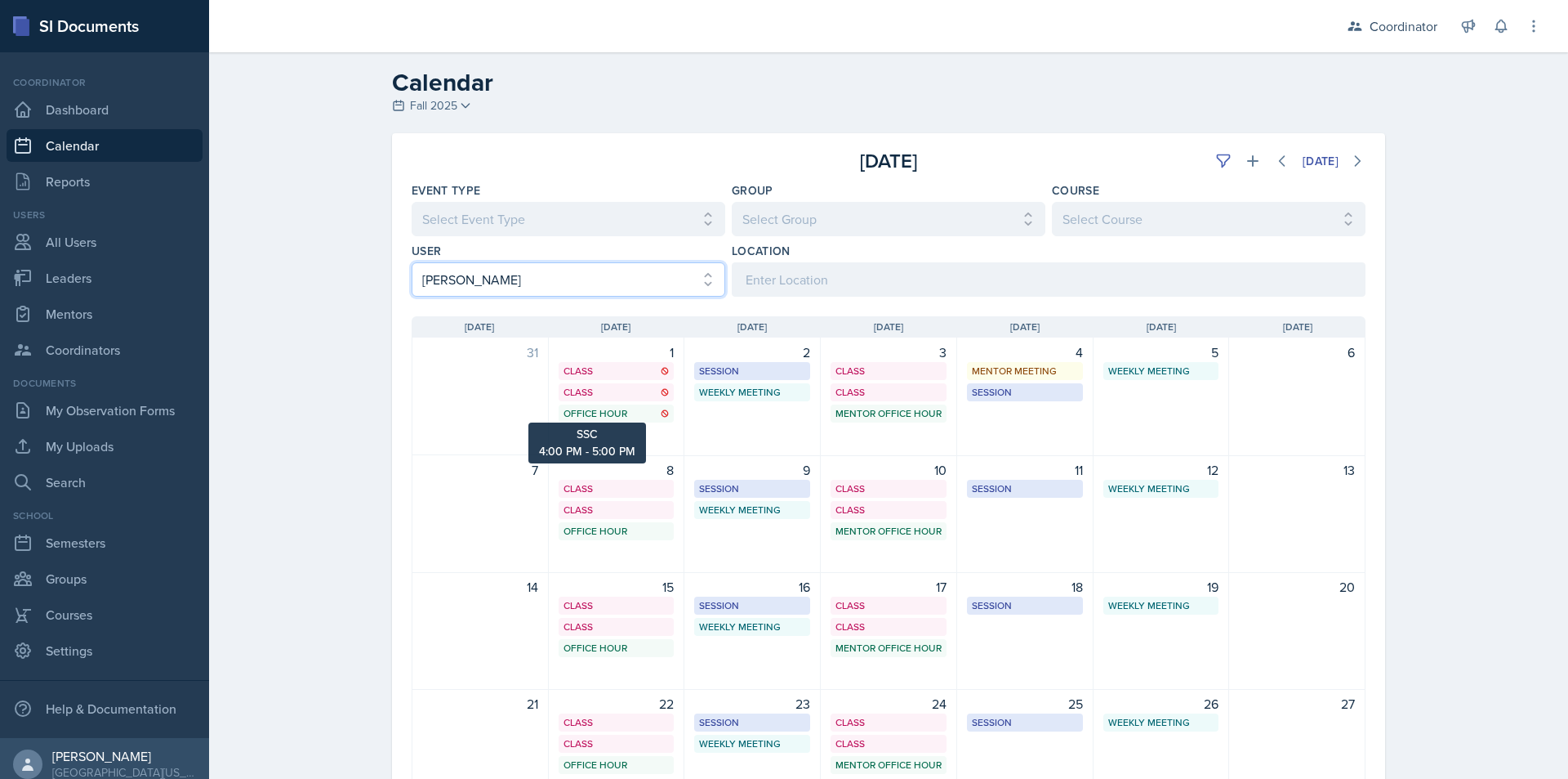
scroll to position [0, 0]
click at [1350, 158] on icon at bounding box center [1358, 162] width 16 height 16
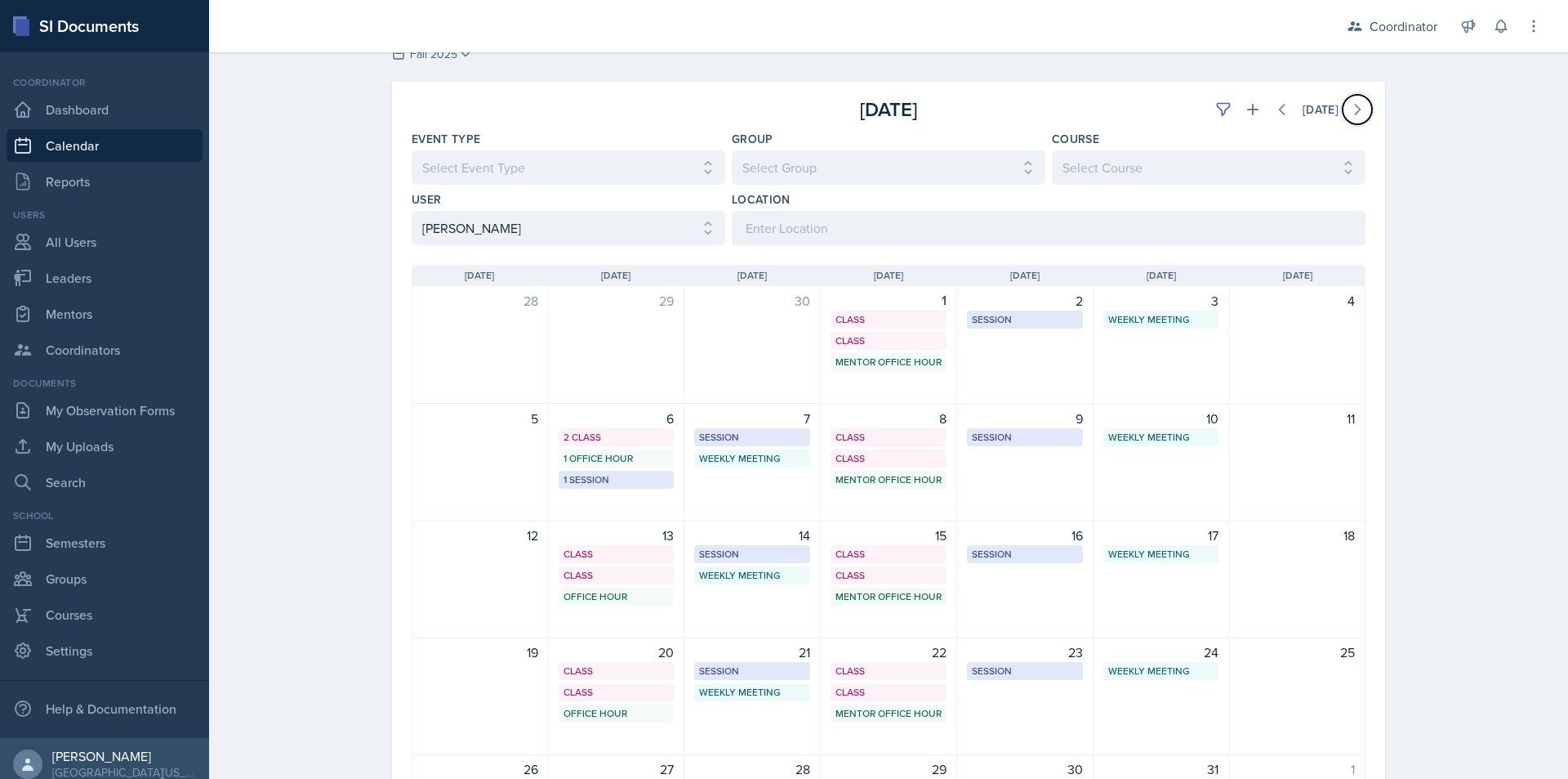
scroll to position [82, 0]
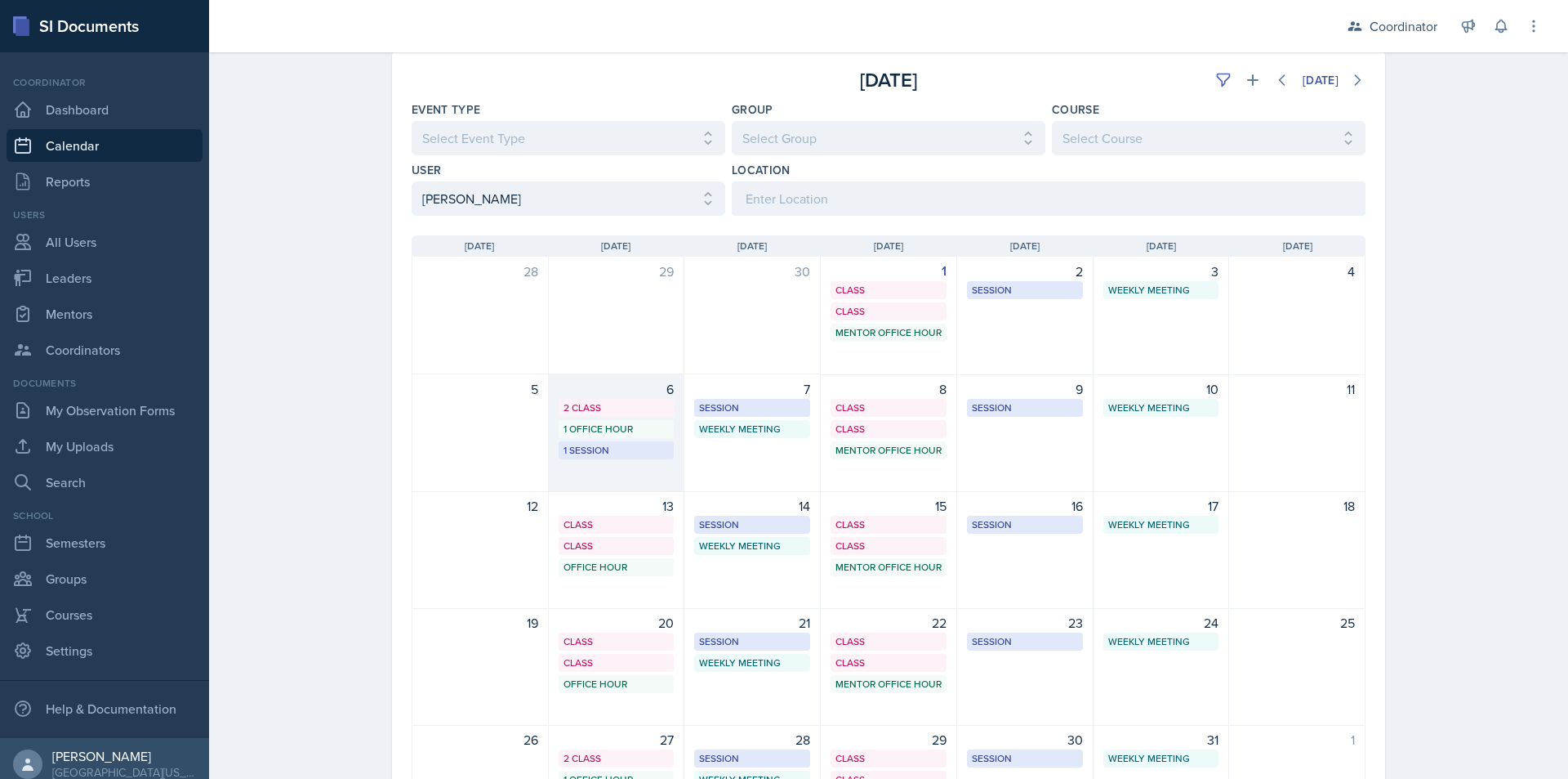
click at [601, 427] on div "1 Office Hour" at bounding box center [617, 429] width 107 height 15
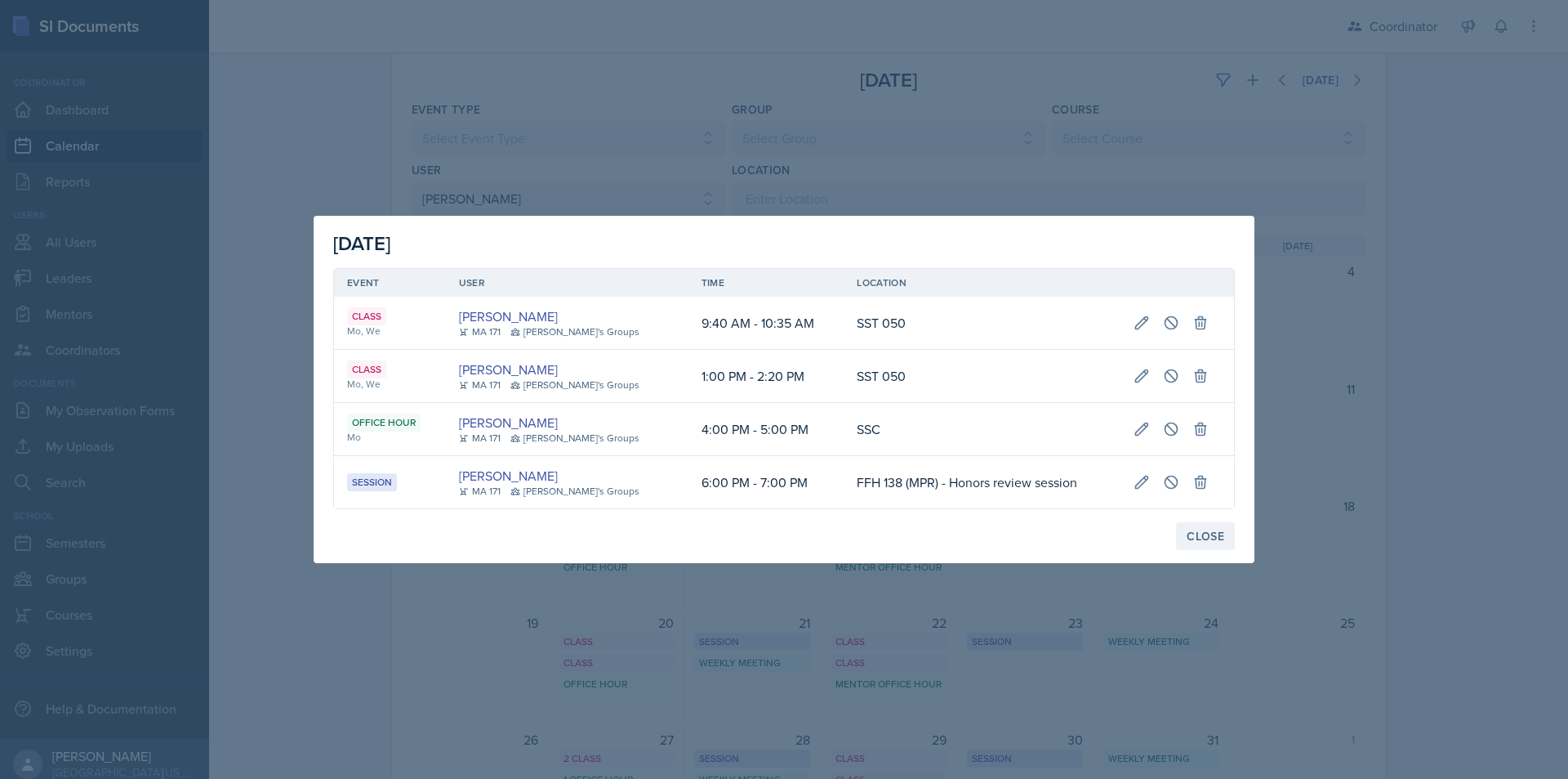
click at [1224, 537] on button "Close" at bounding box center [1206, 536] width 59 height 28
